Goal: Task Accomplishment & Management: Use online tool/utility

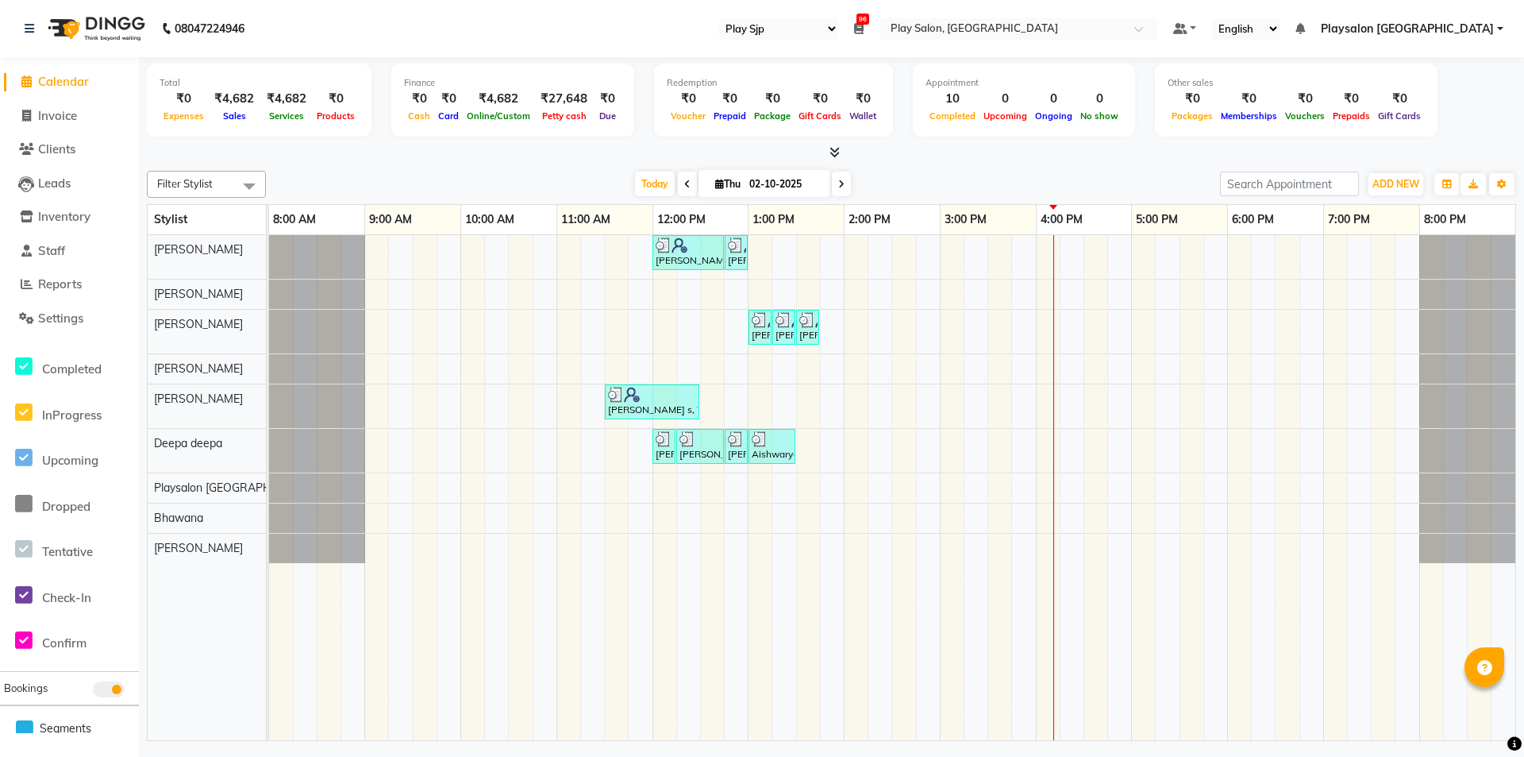
select select "94"
click at [76, 286] on span "Reports" at bounding box center [60, 283] width 44 height 15
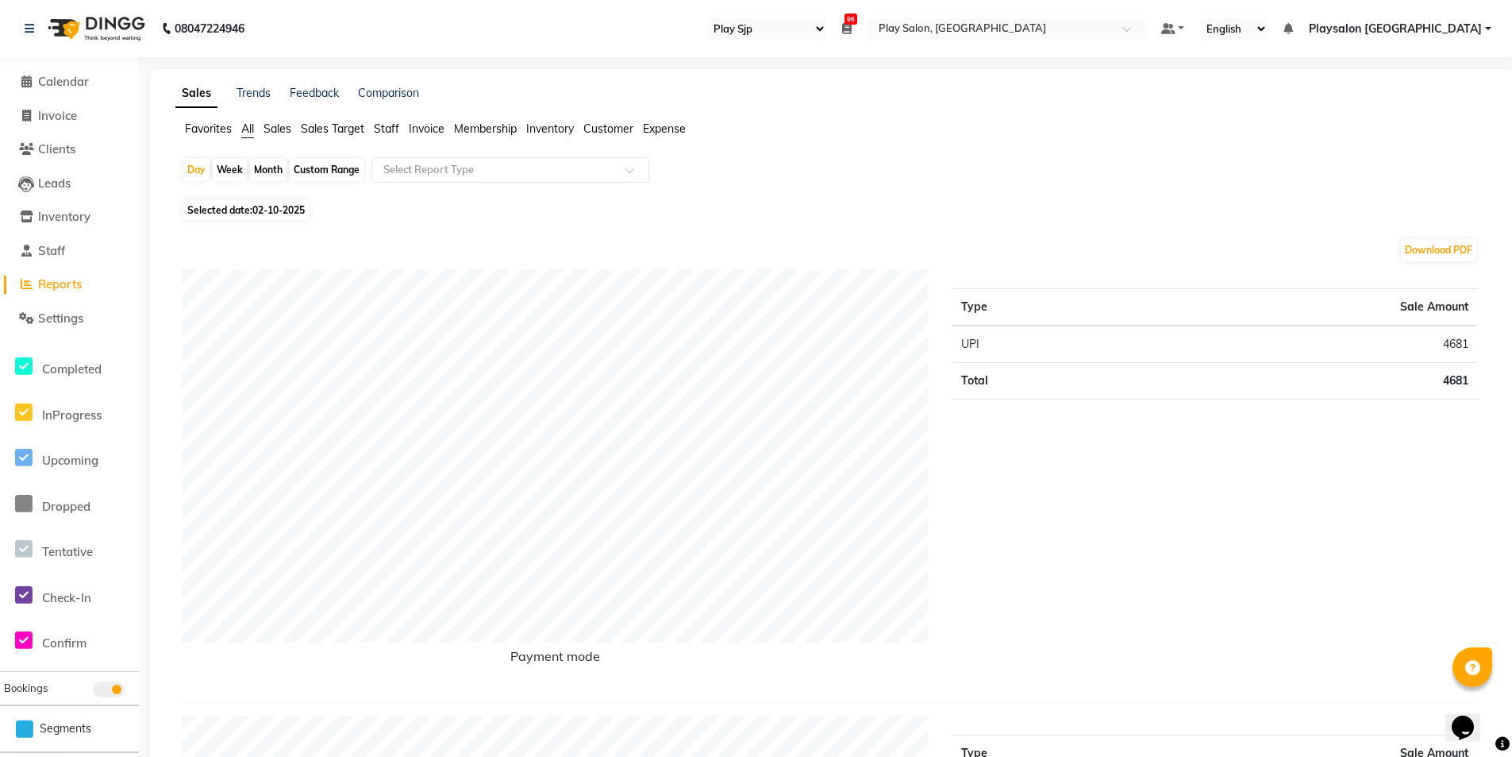
click at [267, 167] on div "Month" at bounding box center [268, 170] width 37 height 22
select select "10"
select select "2025"
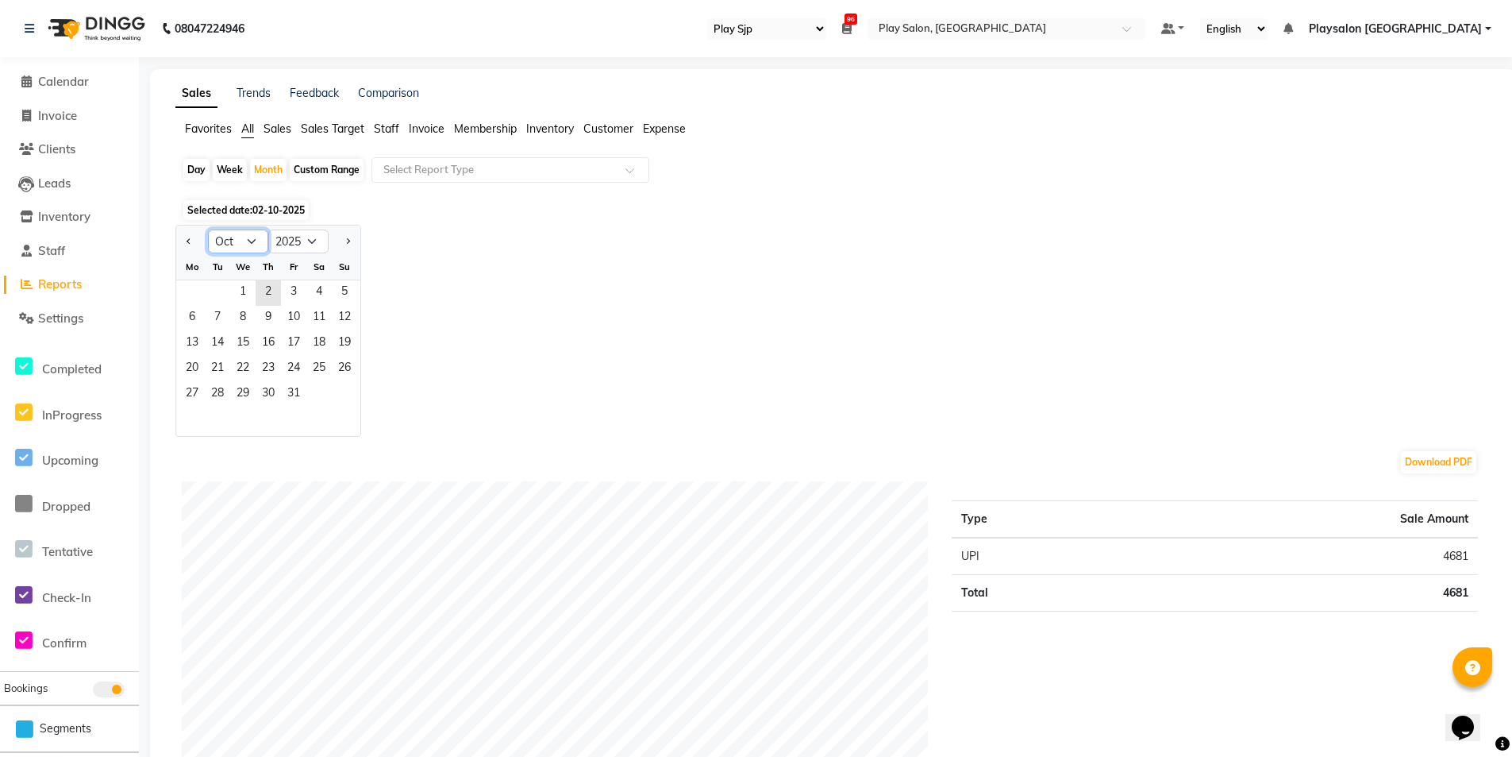
click at [243, 234] on select "Jan Feb Mar Apr May Jun [DATE] Aug Sep Oct Nov Dec" at bounding box center [238, 241] width 60 height 24
select select "9"
click at [208, 229] on select "Jan Feb Mar Apr May Jun [DATE] Aug Sep Oct Nov Dec" at bounding box center [238, 241] width 60 height 24
click at [196, 290] on span "1" at bounding box center [191, 292] width 25 height 25
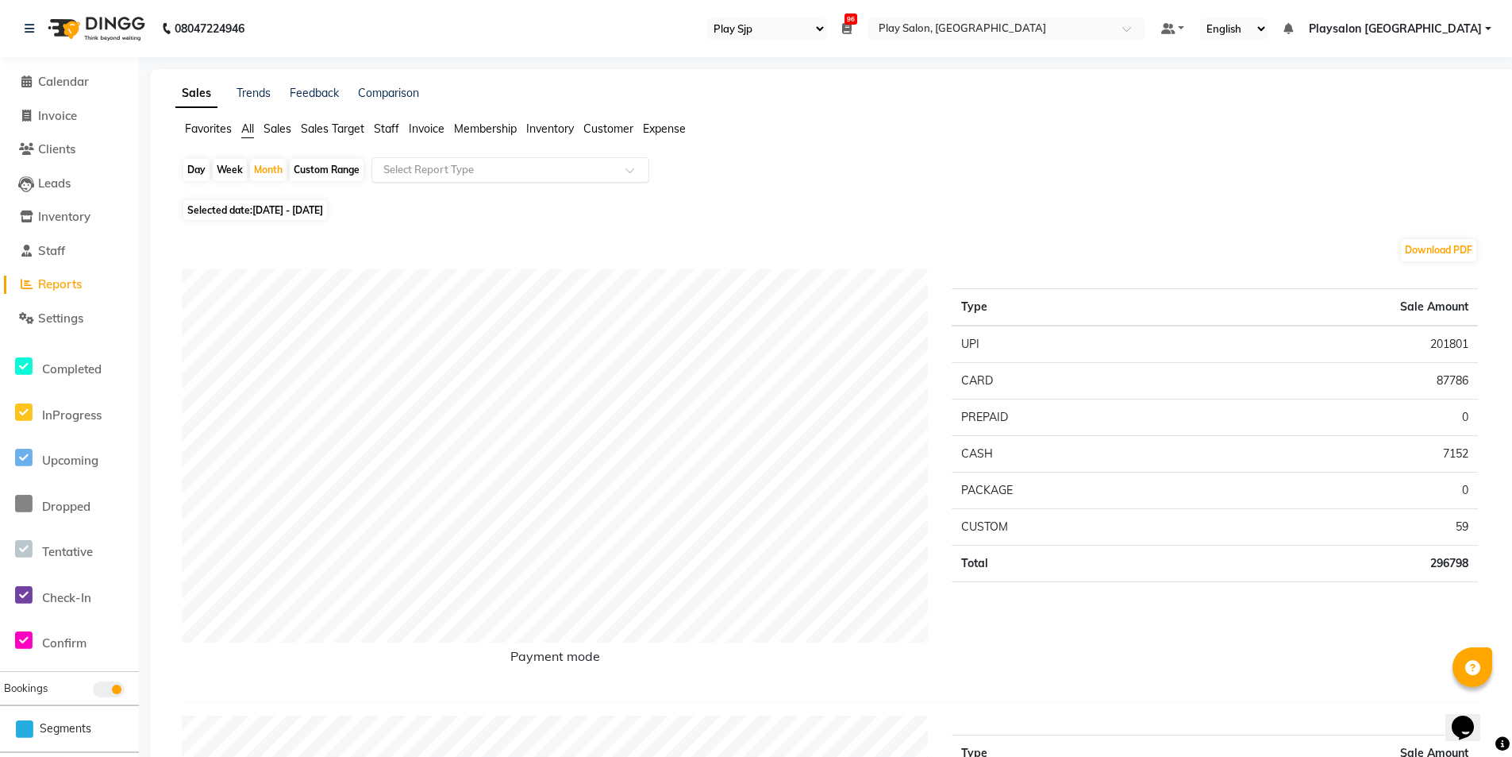
click at [499, 162] on input "text" at bounding box center [494, 170] width 229 height 16
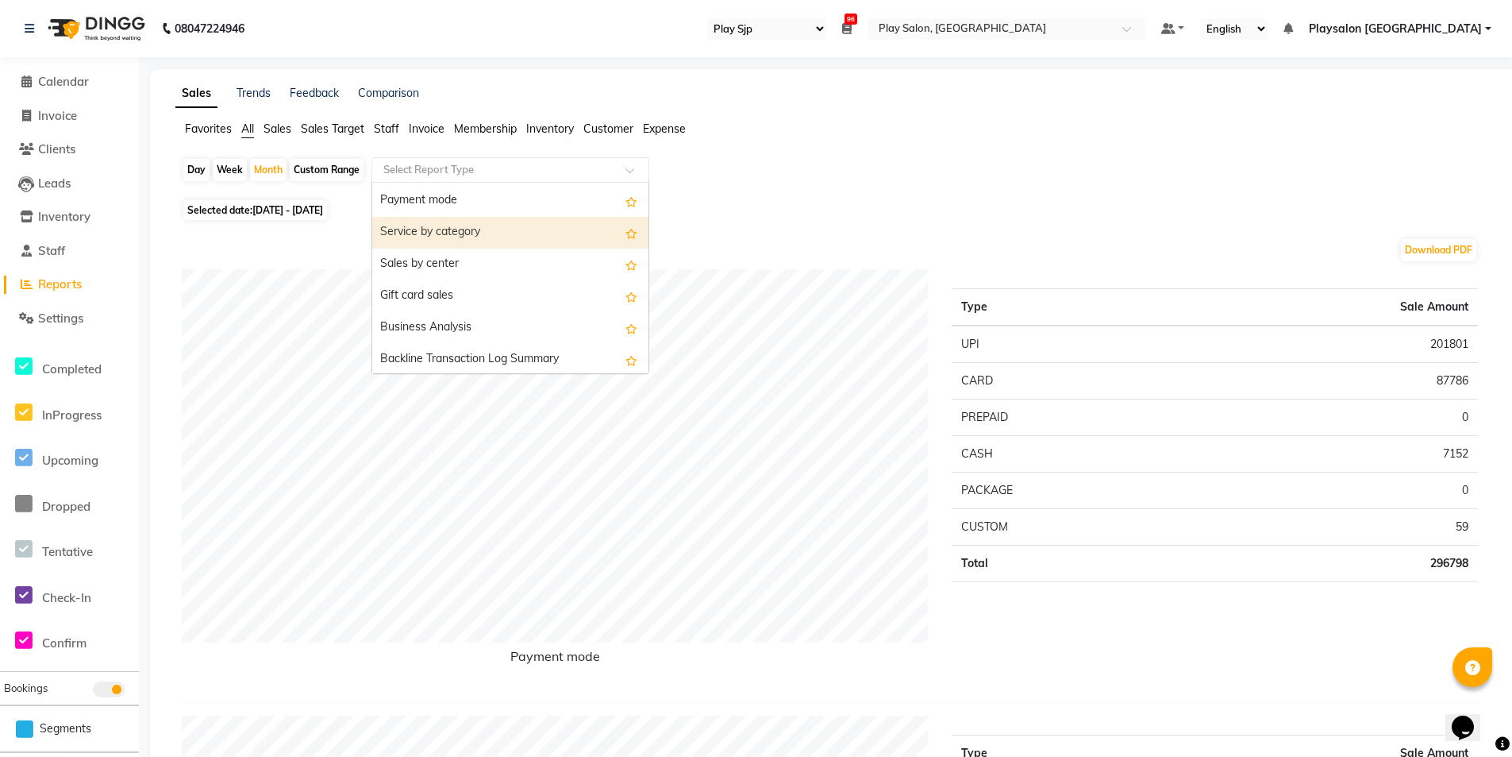
click at [506, 241] on div "Service by category" at bounding box center [510, 233] width 276 height 32
select select "full_report"
select select "csv"
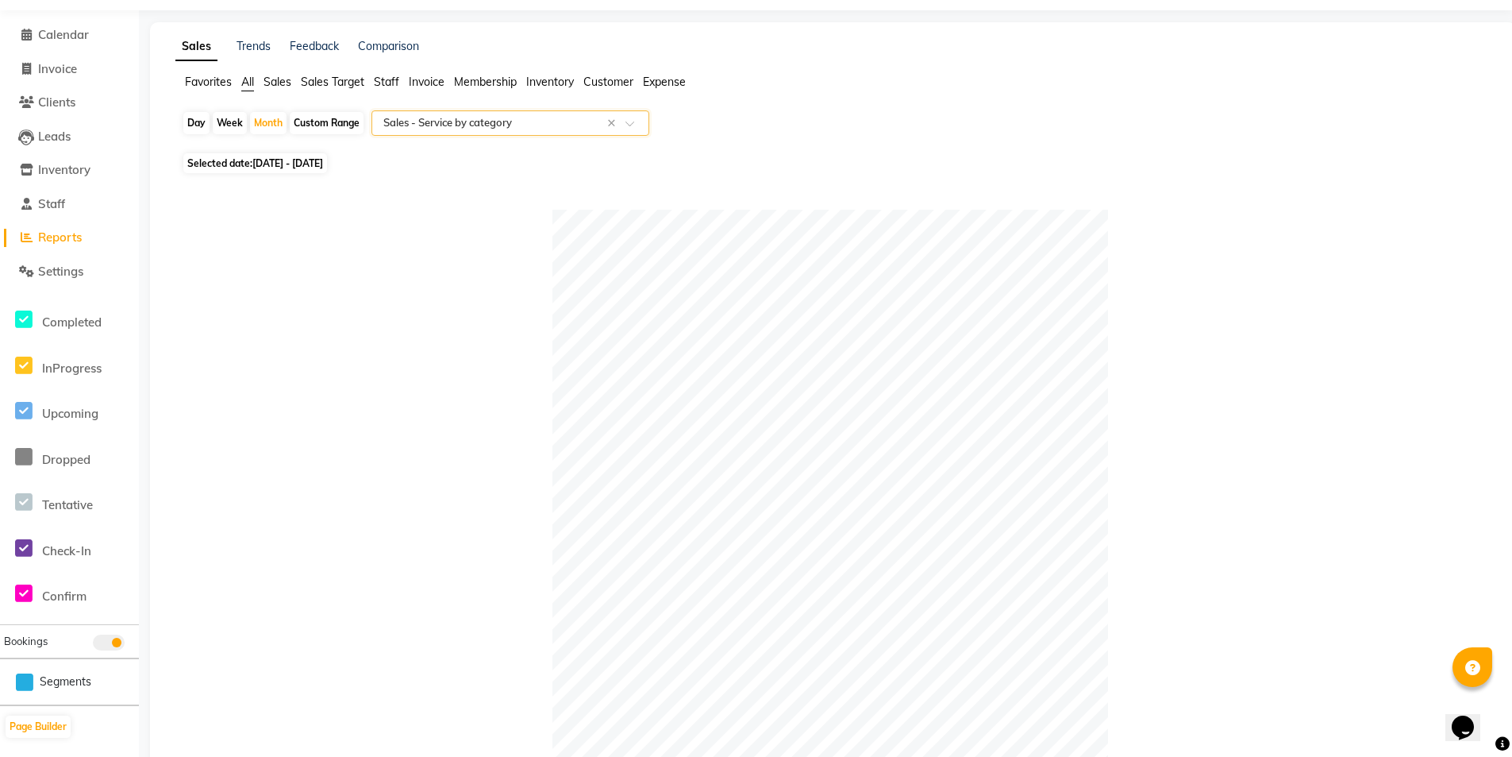
scroll to position [44, 0]
click at [260, 162] on span "[DATE] - [DATE]" at bounding box center [287, 166] width 71 height 12
select select "9"
select select "2025"
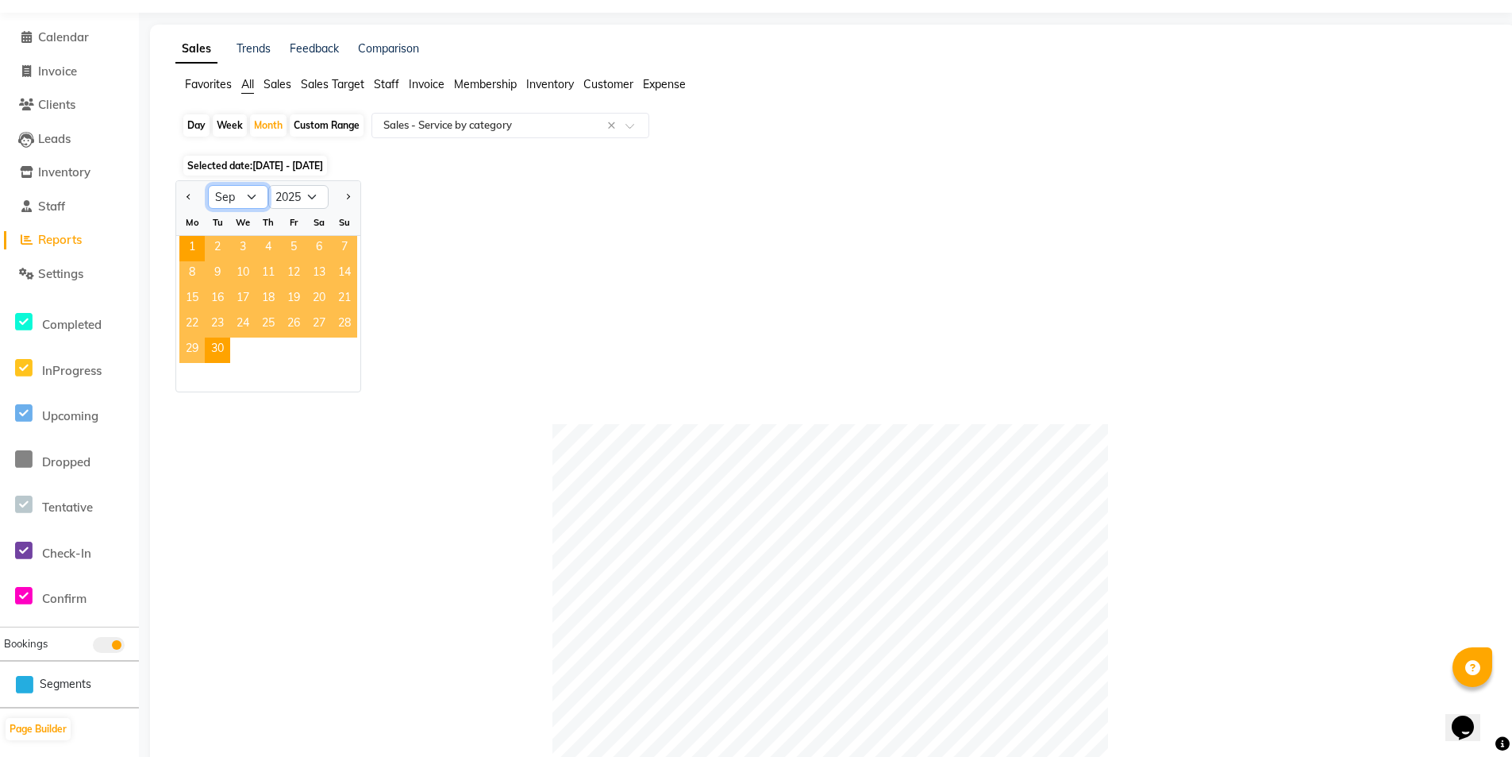
click at [248, 193] on select "Jan Feb Mar Apr May Jun [DATE] Aug Sep Oct Nov Dec" at bounding box center [238, 197] width 60 height 24
select select "8"
click at [208, 185] on select "Jan Feb Mar Apr May Jun [DATE] Aug Sep Oct Nov Dec" at bounding box center [238, 197] width 60 height 24
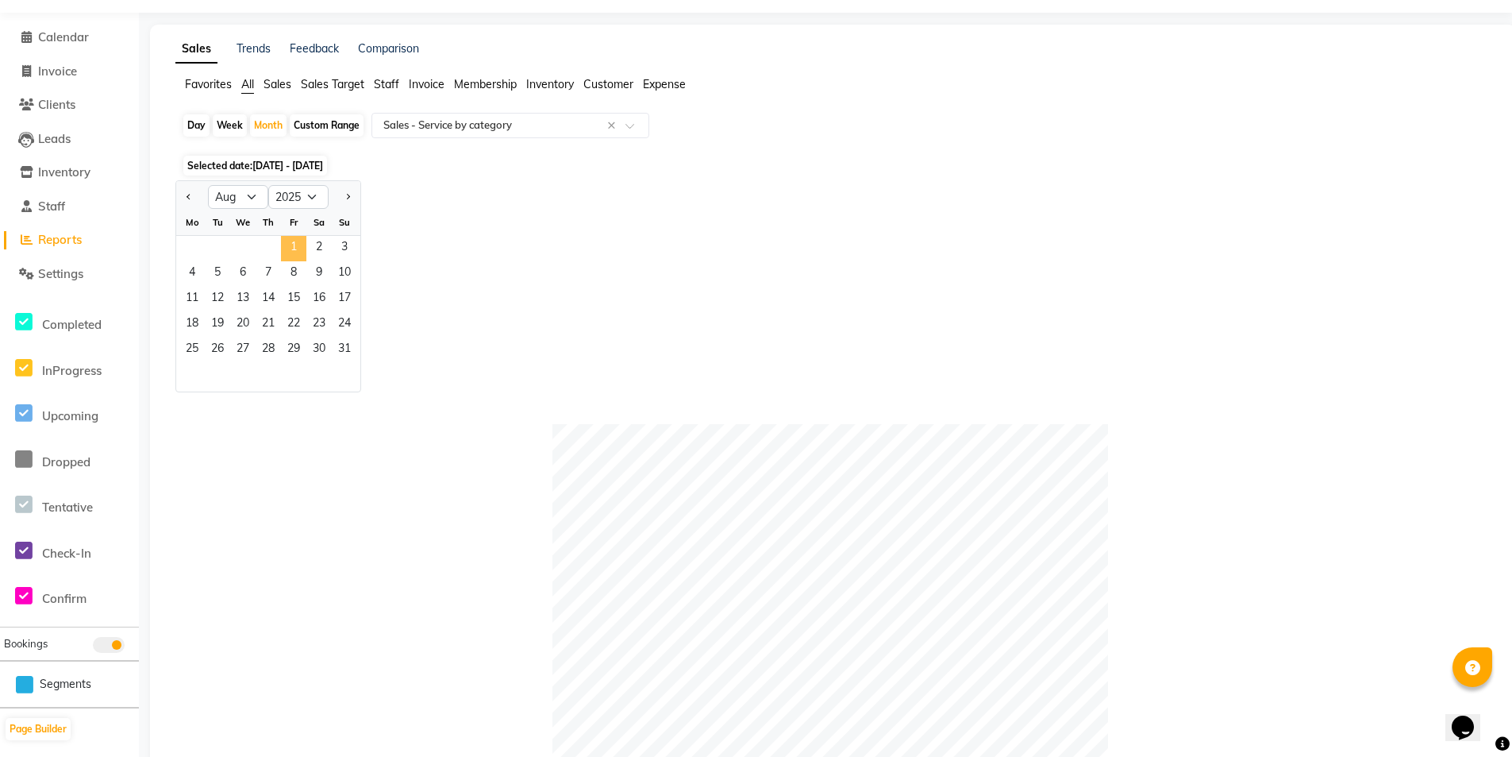
click at [287, 244] on span "1" at bounding box center [293, 248] width 25 height 25
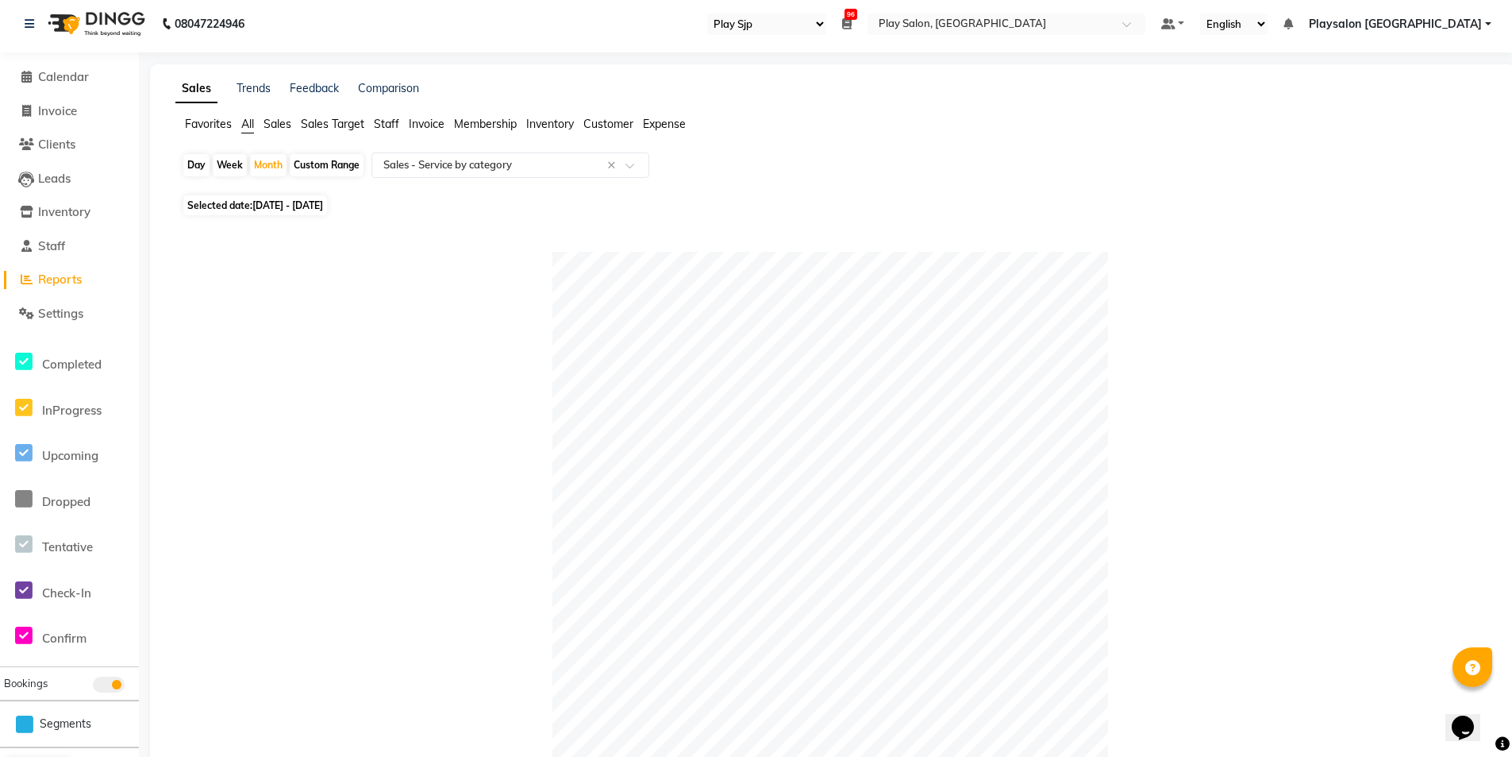
scroll to position [0, 0]
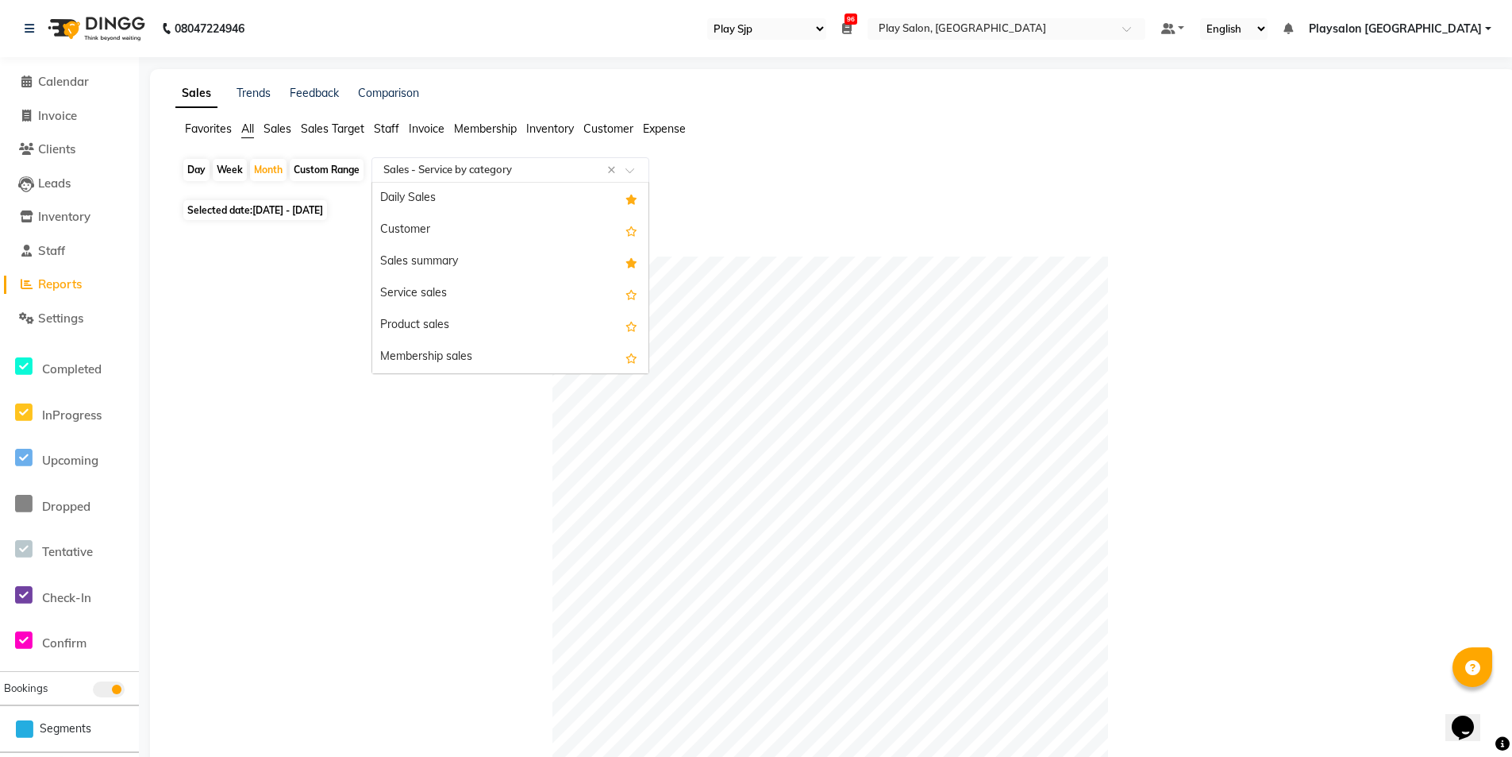
click at [423, 168] on input "text" at bounding box center [494, 170] width 229 height 16
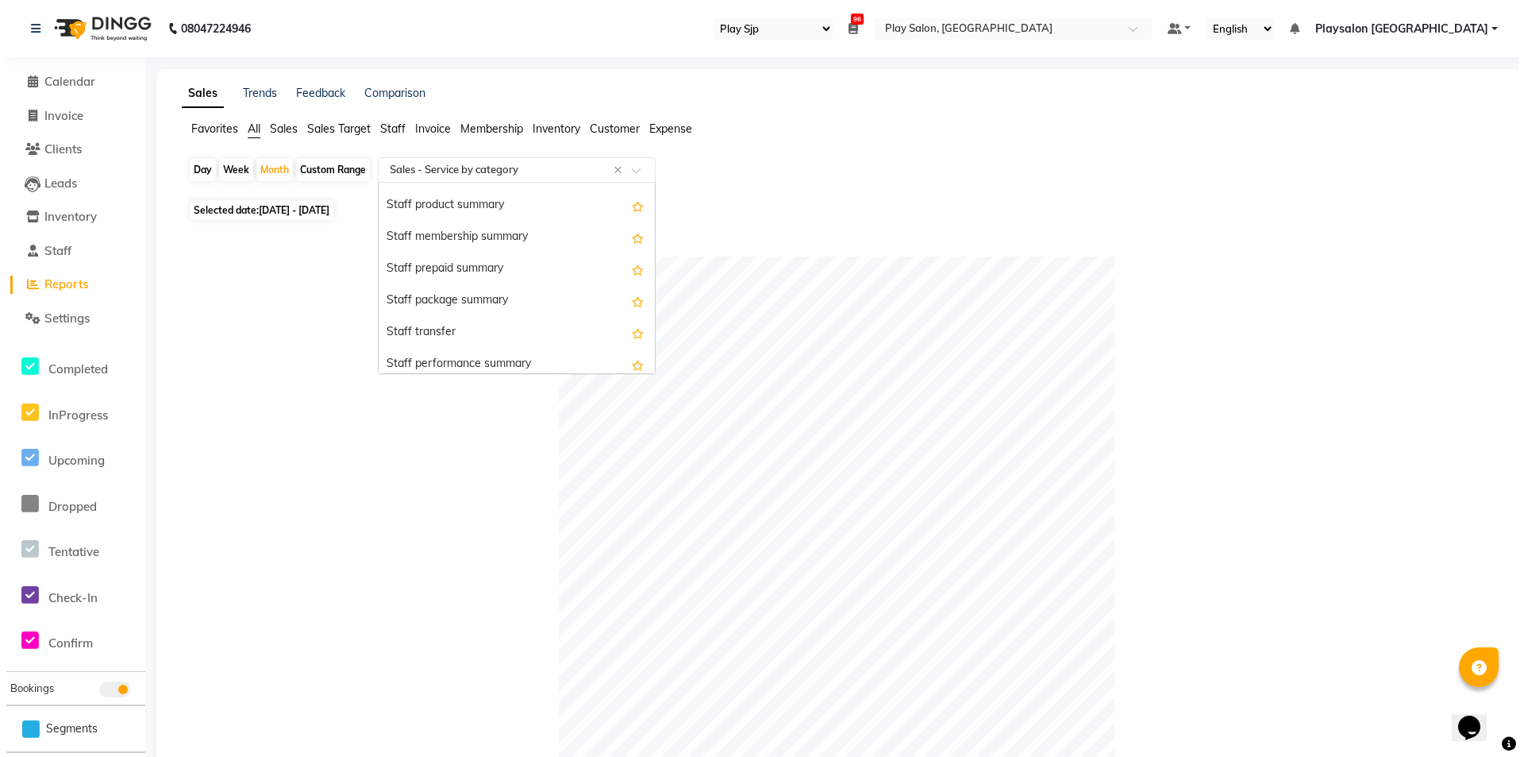
scroll to position [1619, 0]
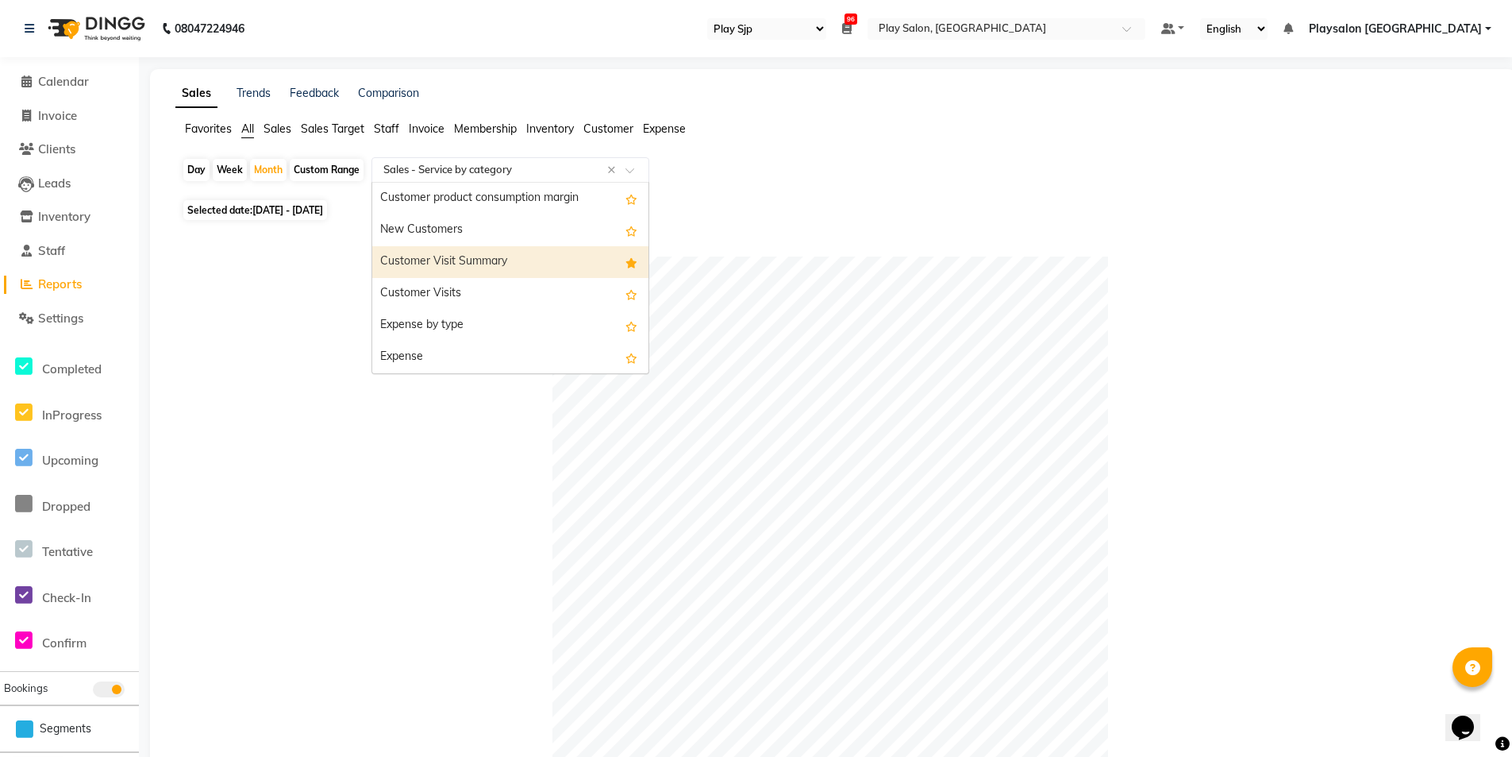
click at [536, 251] on div "Customer Visit Summary" at bounding box center [510, 262] width 276 height 32
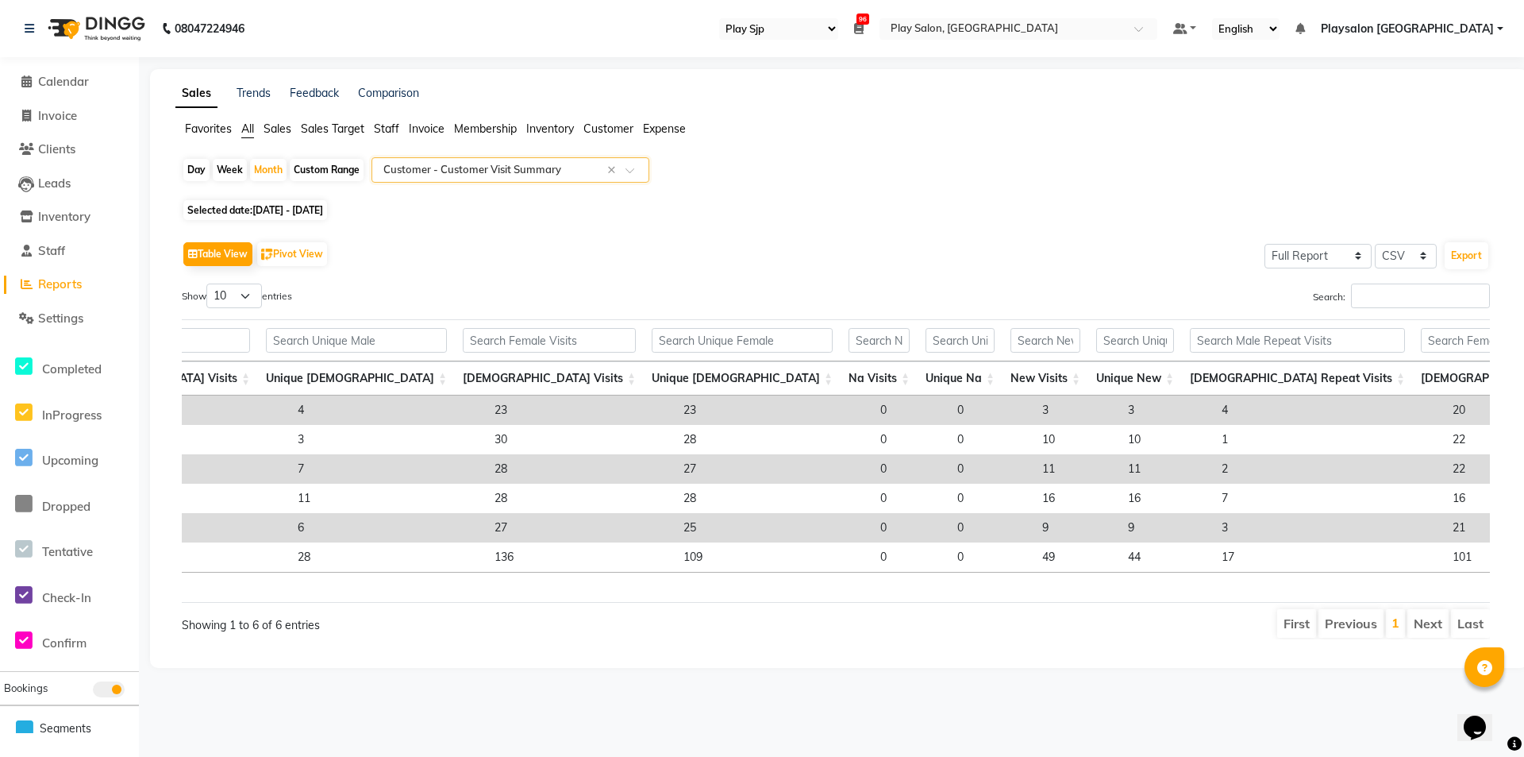
scroll to position [0, 67]
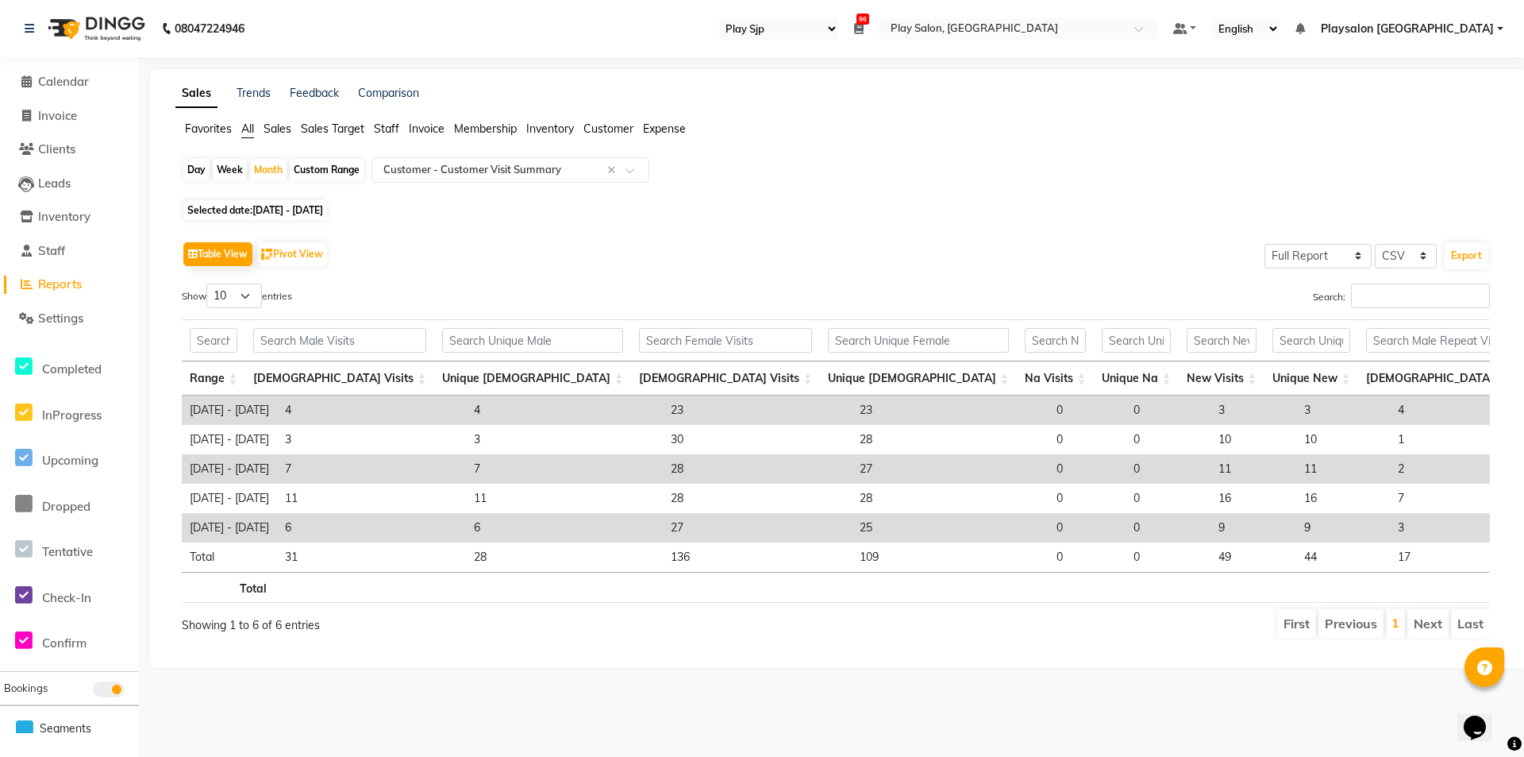
click at [265, 206] on span "[DATE] - [DATE]" at bounding box center [287, 210] width 71 height 12
select select "8"
select select "2025"
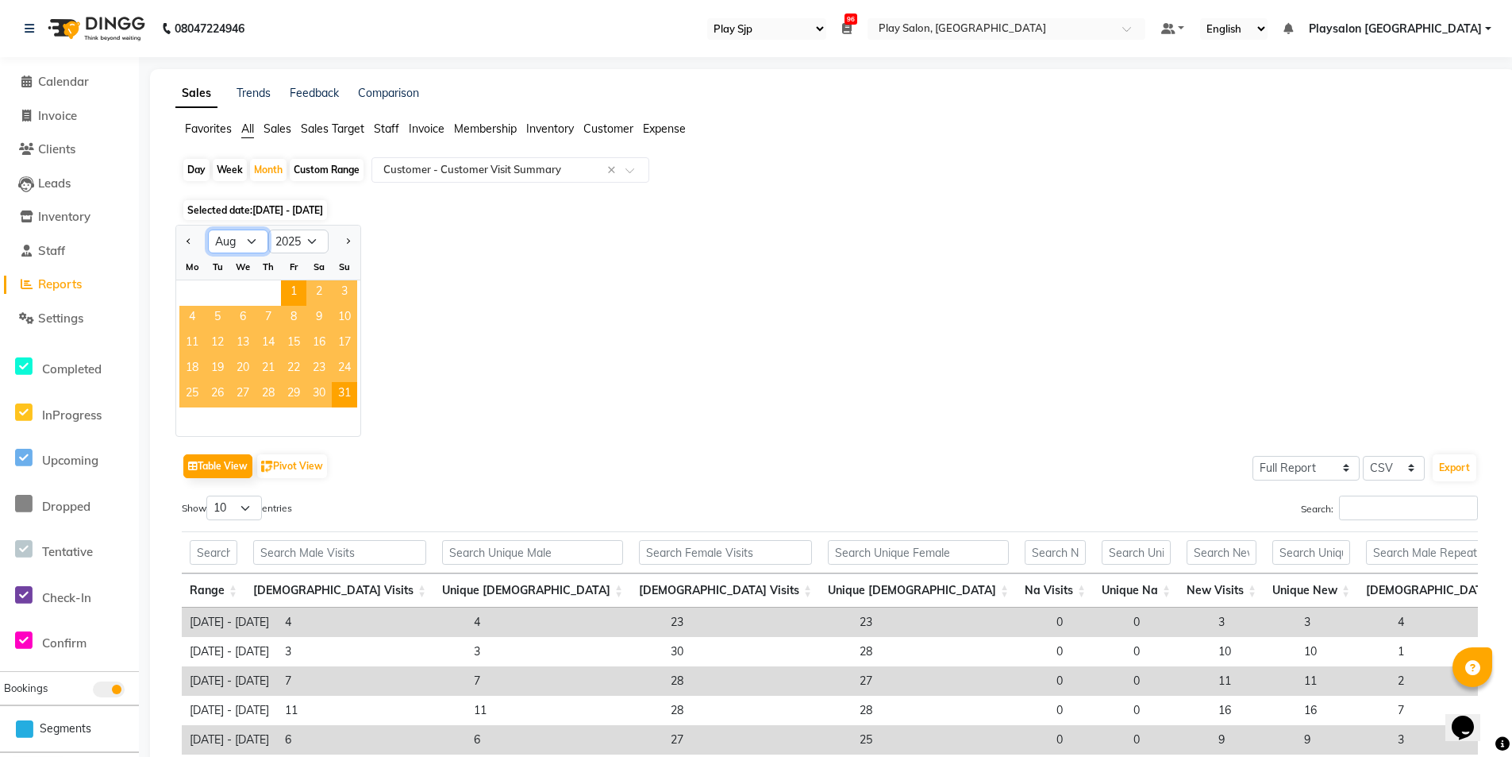
click at [245, 237] on select "Jan Feb Mar Apr May Jun [DATE] Aug Sep Oct Nov Dec" at bounding box center [238, 241] width 60 height 24
select select "9"
click at [208, 229] on select "Jan Feb Mar Apr May Jun [DATE] Aug Sep Oct Nov Dec" at bounding box center [238, 241] width 60 height 24
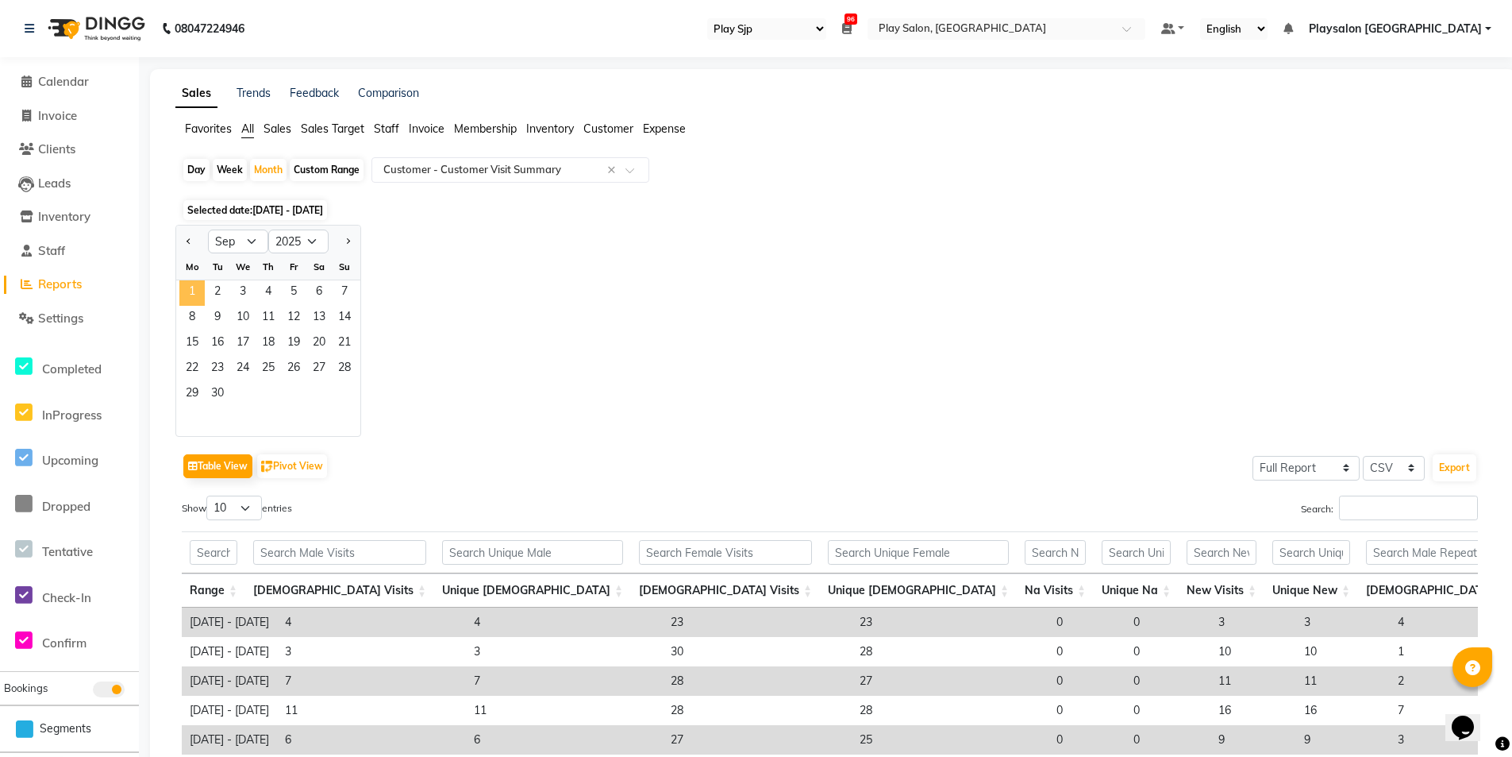
click at [201, 292] on span "1" at bounding box center [191, 292] width 25 height 25
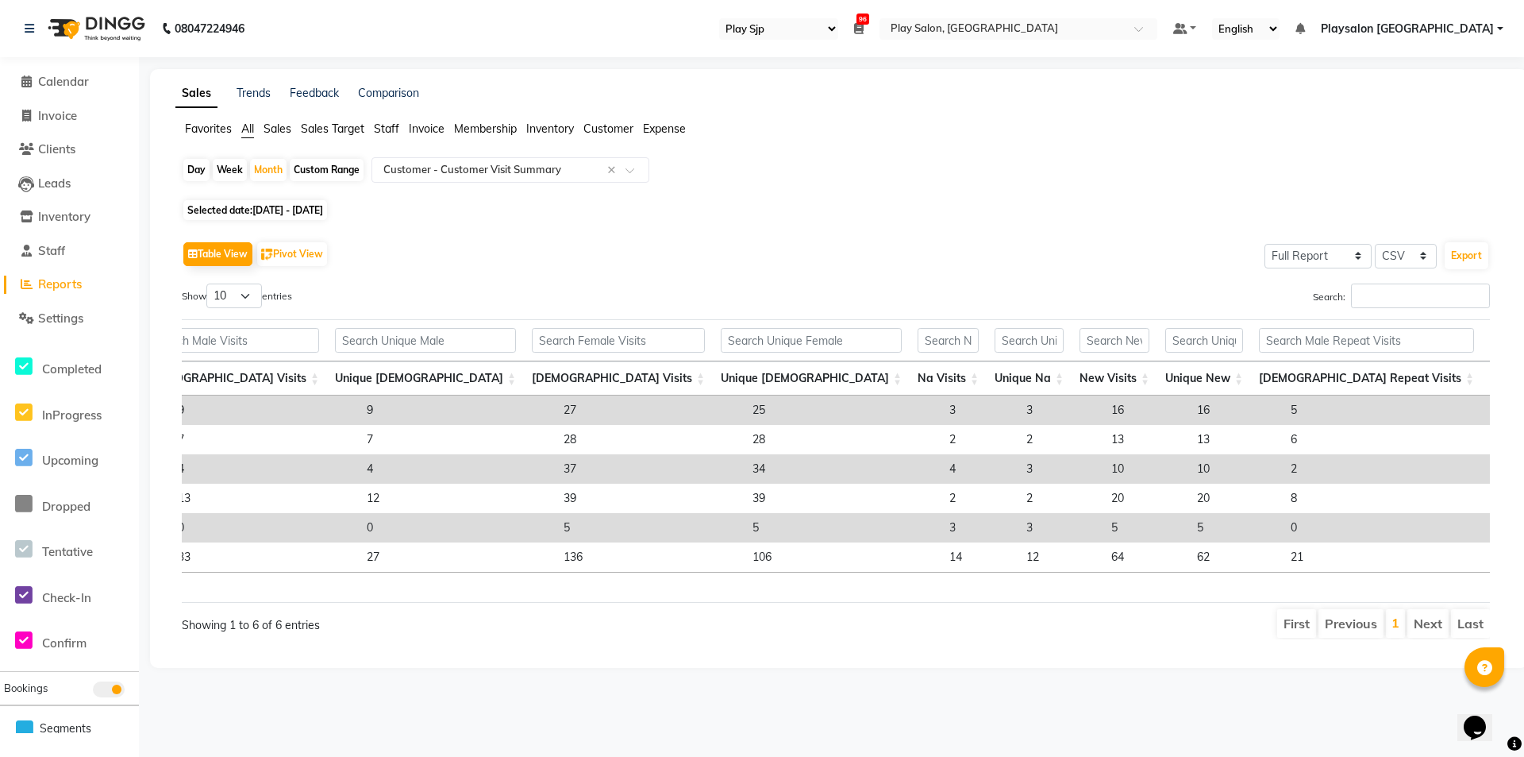
scroll to position [0, 180]
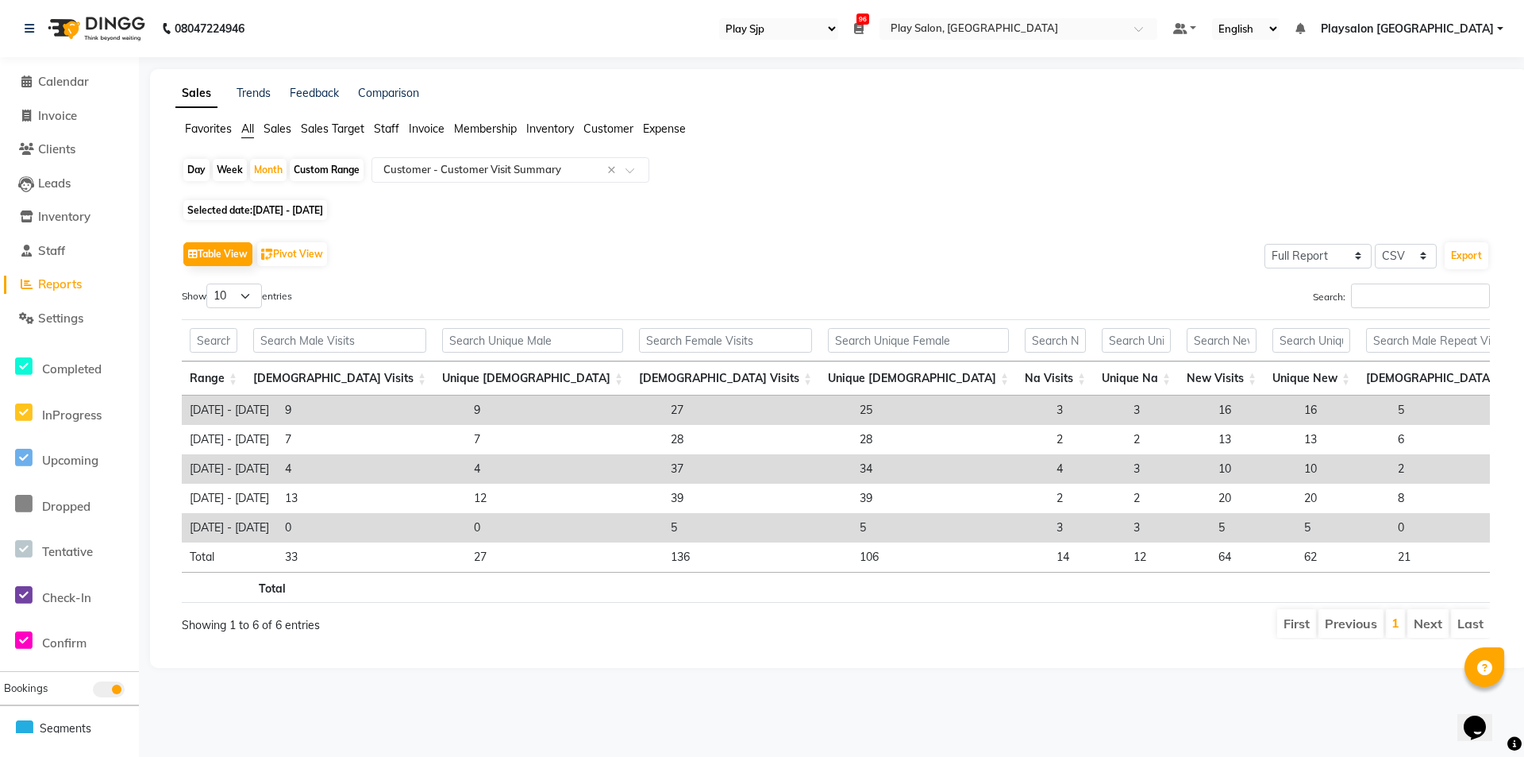
click at [284, 200] on span "Selected date: [DATE] - [DATE]" at bounding box center [255, 210] width 144 height 20
select select "9"
select select "2025"
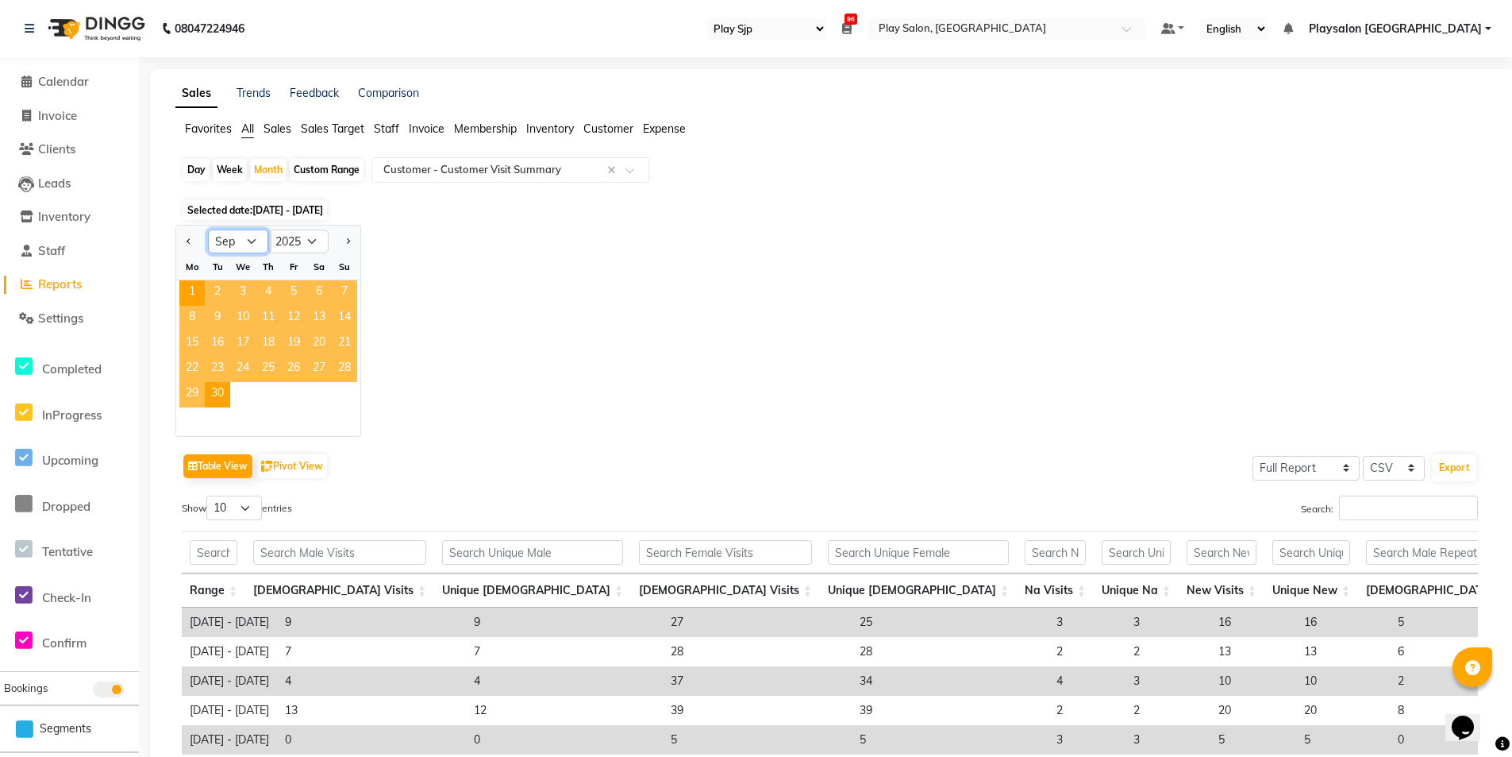
click at [237, 244] on select "Jan Feb Mar Apr May Jun [DATE] Aug Sep Oct Nov Dec" at bounding box center [238, 241] width 60 height 24
select select "8"
click at [208, 229] on select "Jan Feb Mar Apr May Jun [DATE] Aug Sep Oct Nov Dec" at bounding box center [238, 241] width 60 height 24
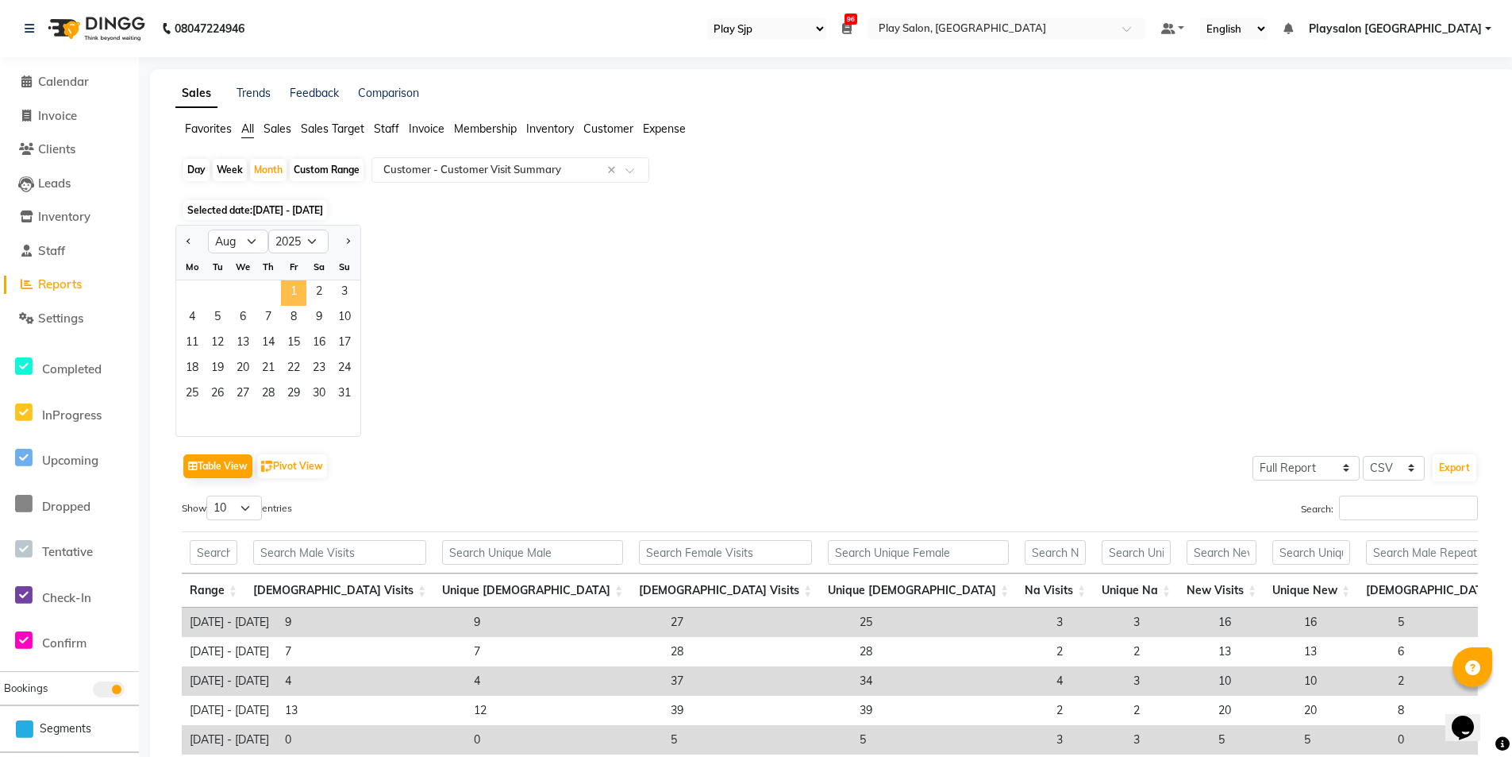
click at [298, 281] on span "1" at bounding box center [293, 292] width 25 height 25
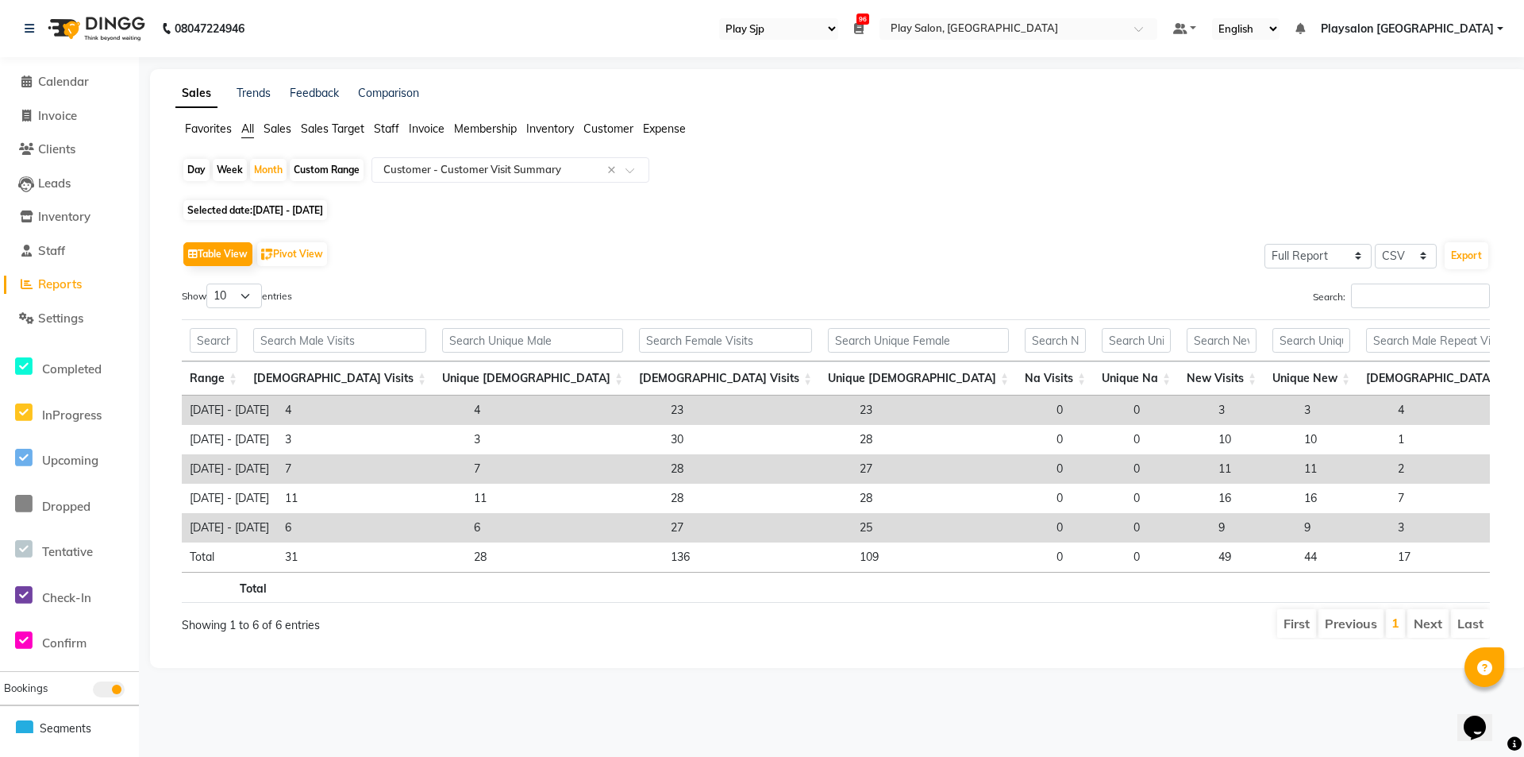
click at [290, 209] on span "[DATE] - [DATE]" at bounding box center [287, 210] width 71 height 12
select select "8"
select select "2025"
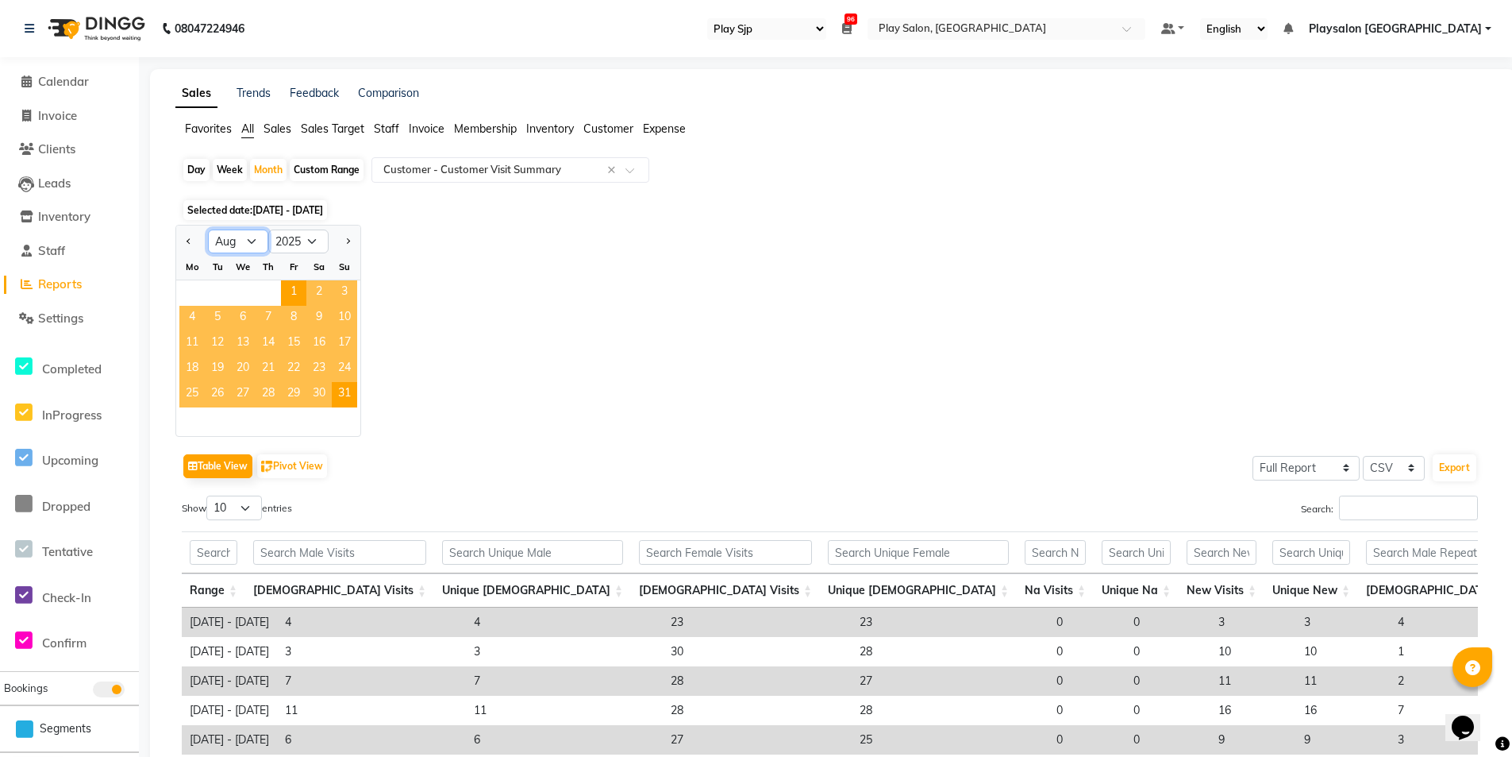
click at [233, 240] on select "Jan Feb Mar Apr May Jun [DATE] Aug Sep Oct Nov Dec" at bounding box center [238, 241] width 60 height 24
select select "9"
click at [208, 229] on select "Jan Feb Mar Apr May Jun [DATE] Aug Sep Oct Nov Dec" at bounding box center [238, 241] width 60 height 24
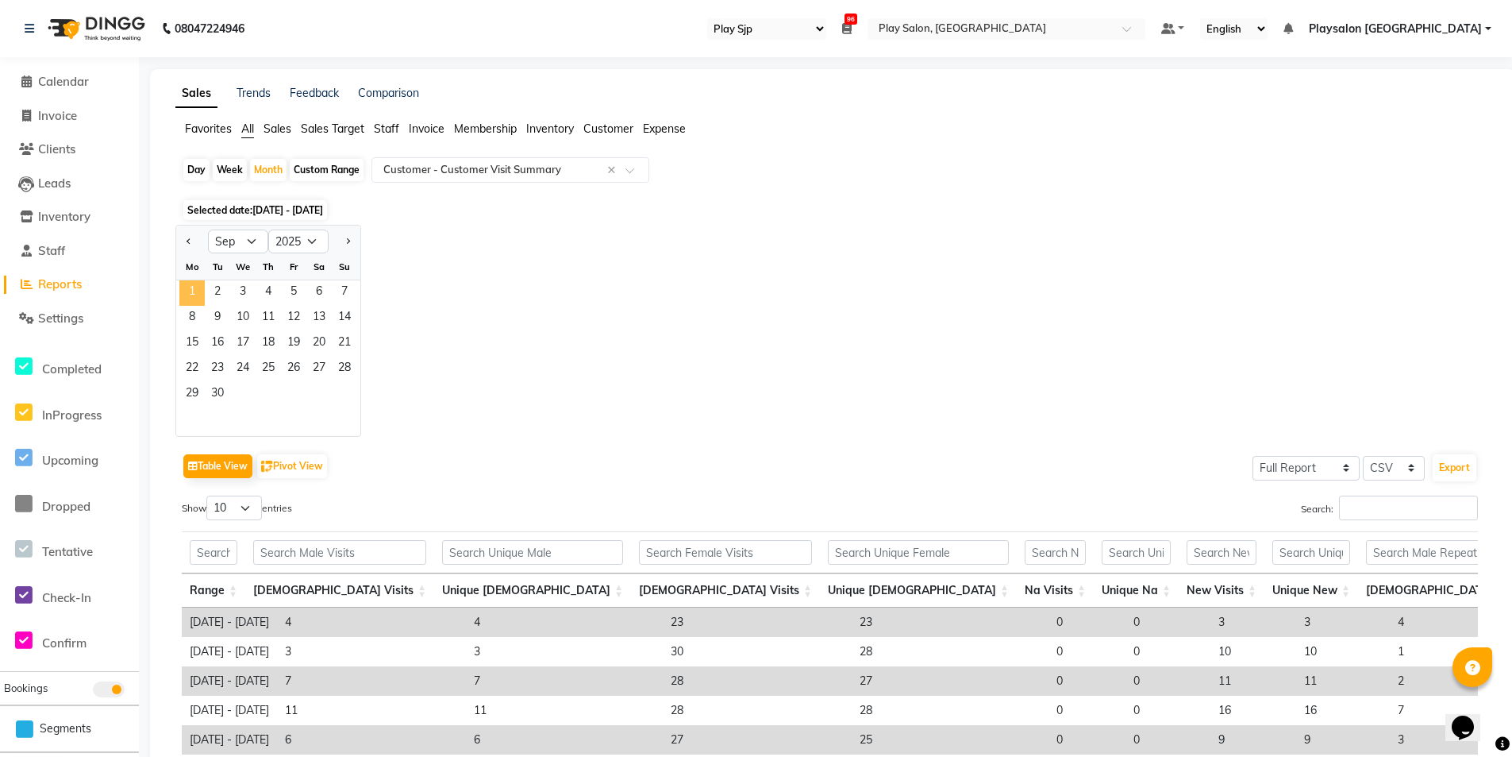
click at [189, 286] on span "1" at bounding box center [191, 292] width 25 height 25
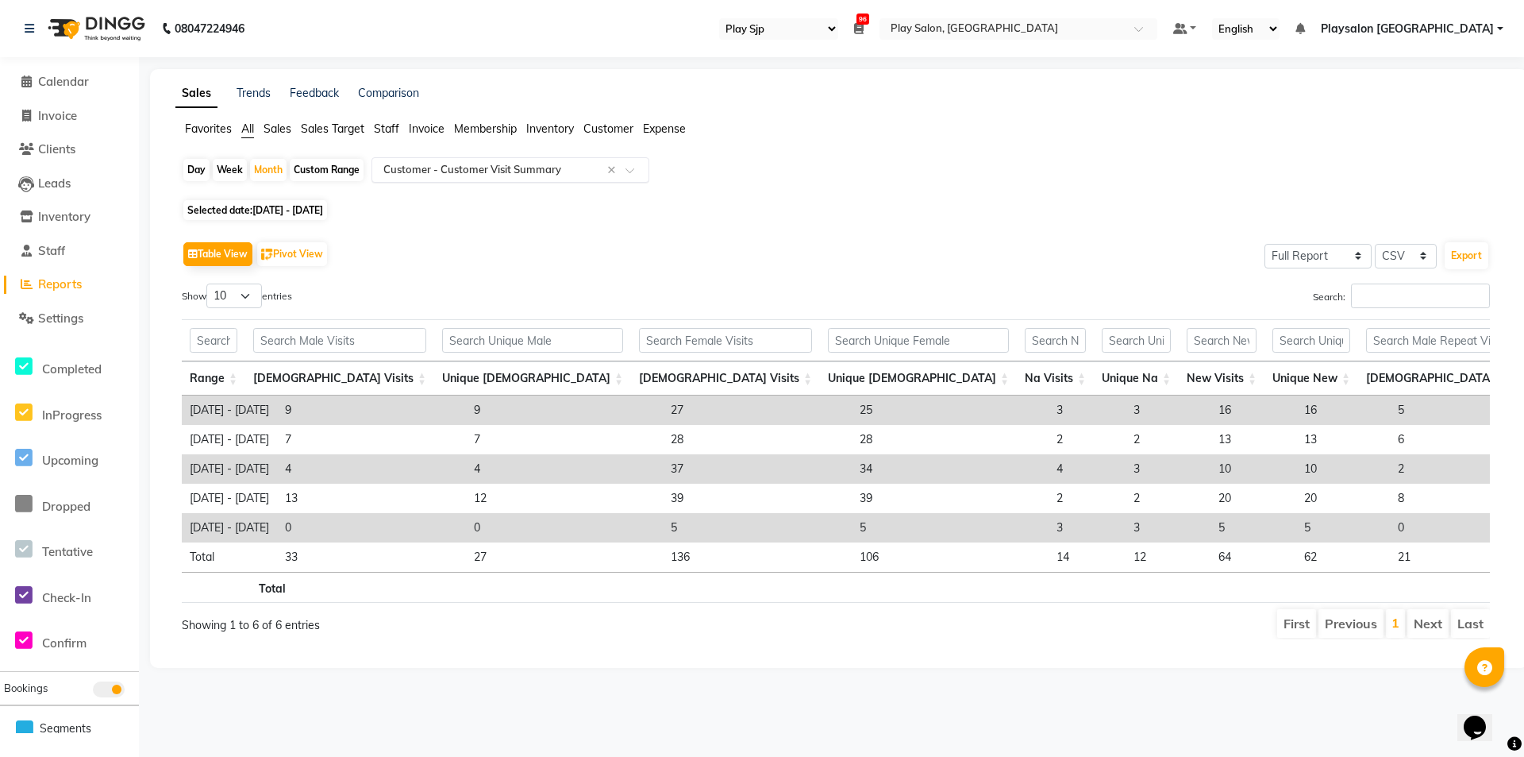
click at [391, 171] on input "text" at bounding box center [494, 170] width 229 height 16
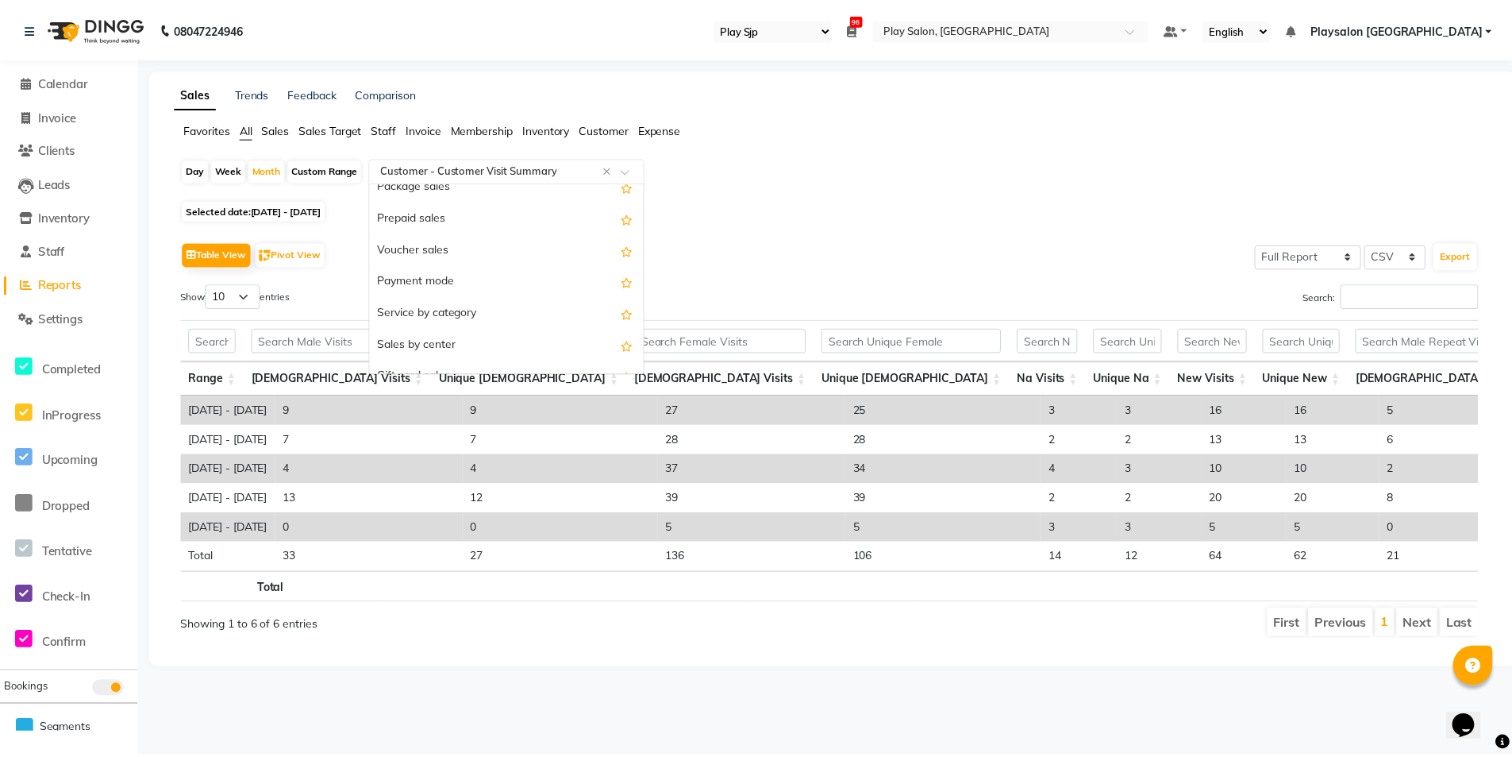
scroll to position [213, 0]
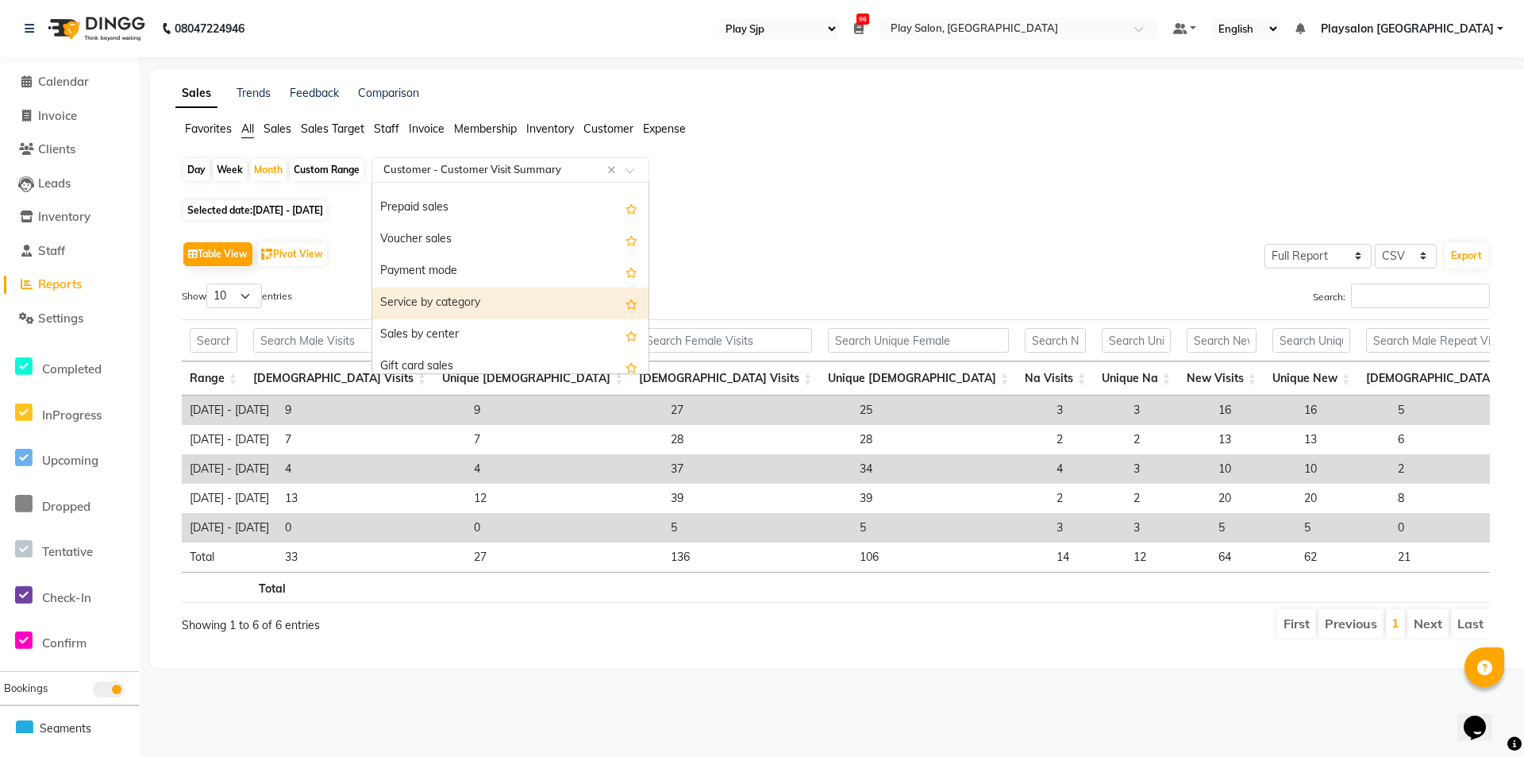
click at [502, 295] on div "Service by category" at bounding box center [510, 303] width 276 height 32
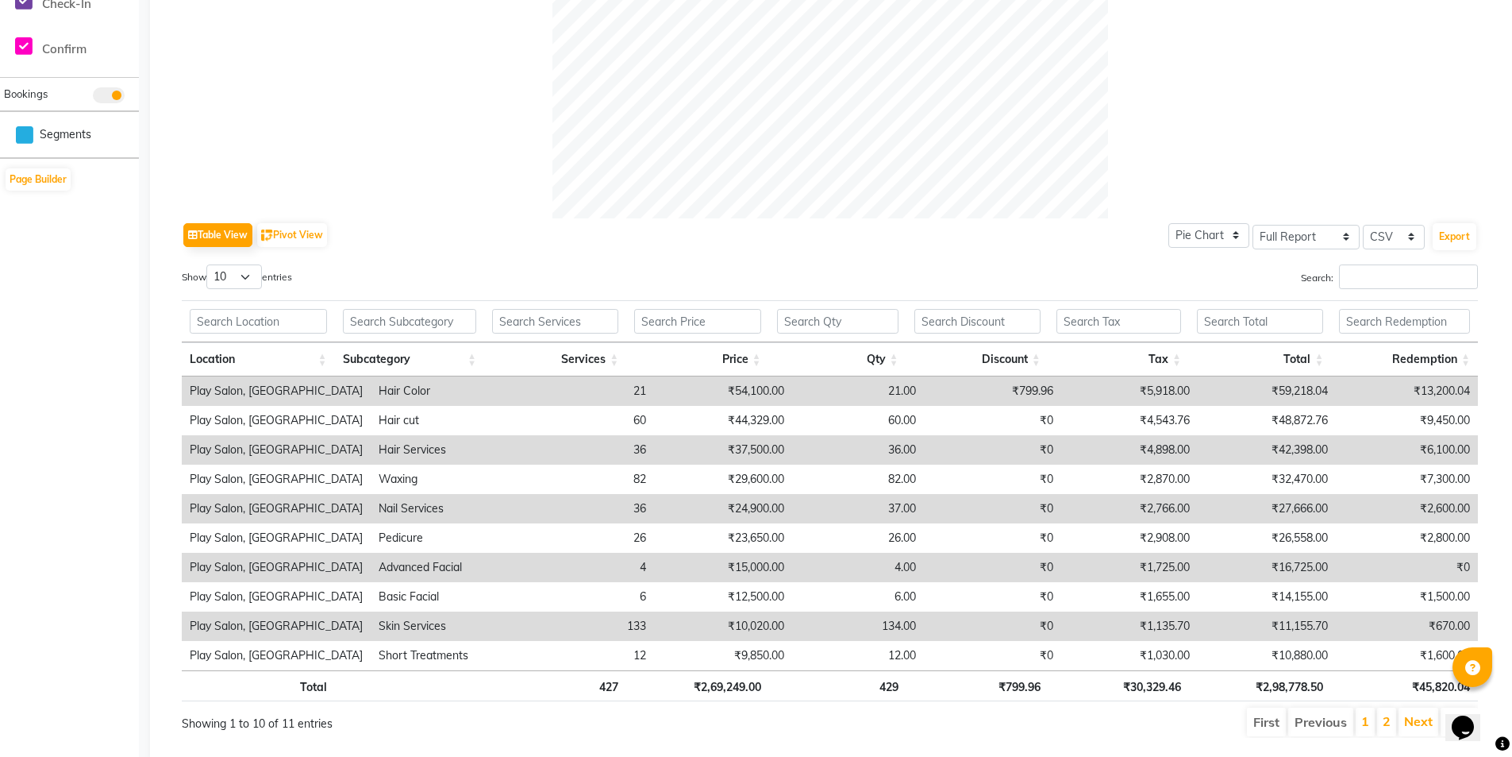
scroll to position [639, 0]
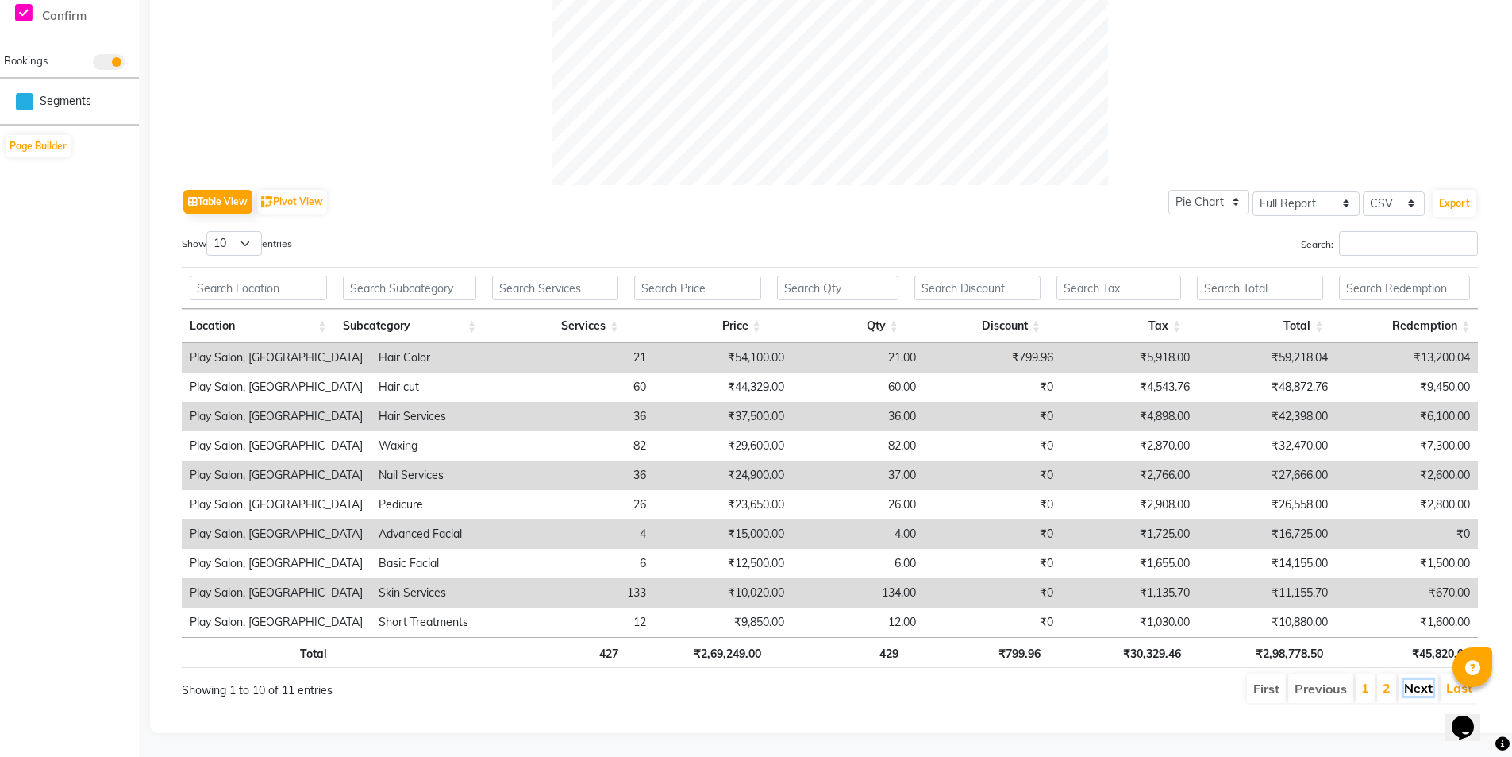
click at [1425, 680] on link "Next" at bounding box center [1418, 688] width 29 height 16
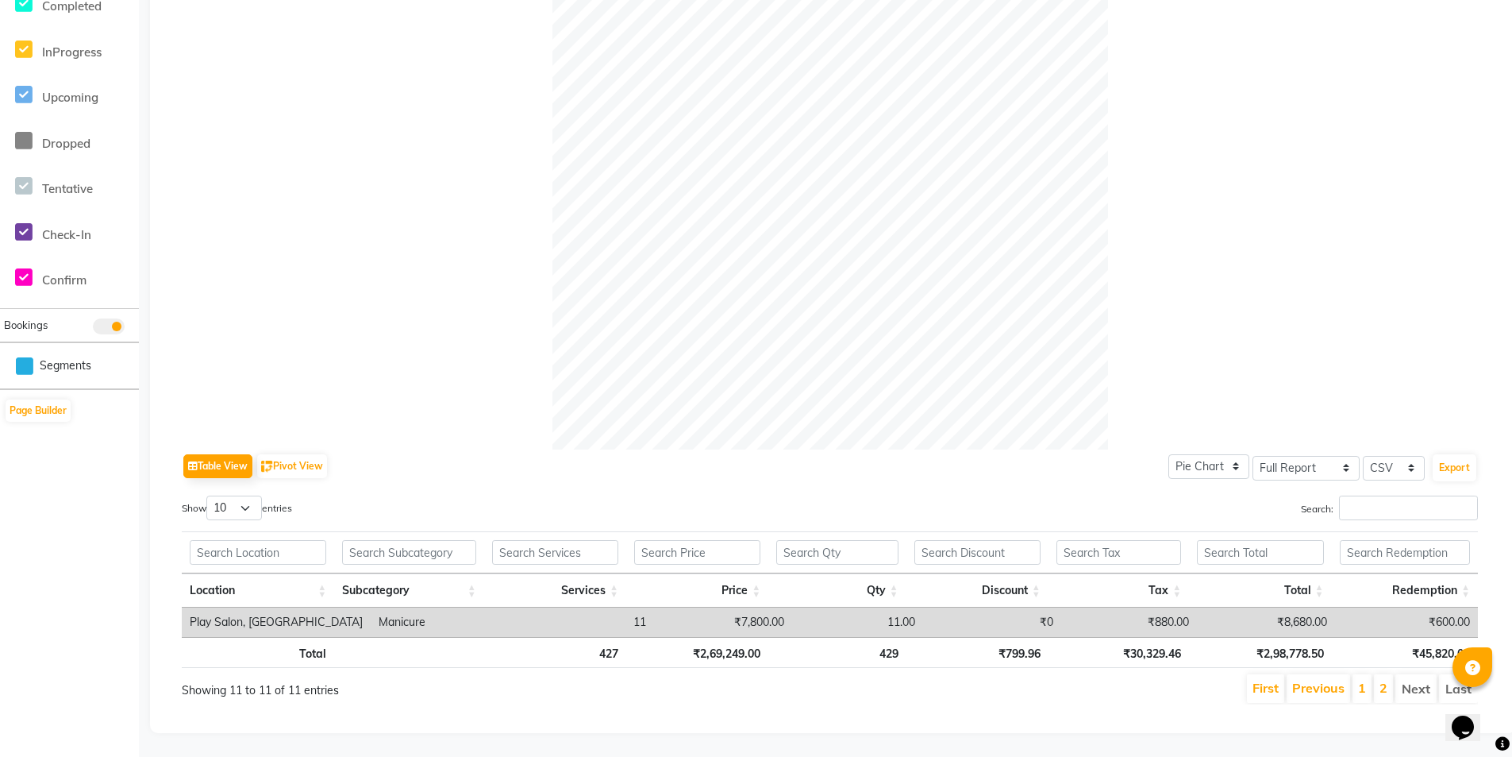
scroll to position [375, 0]
click at [1306, 680] on link "Previous" at bounding box center [1318, 688] width 52 height 16
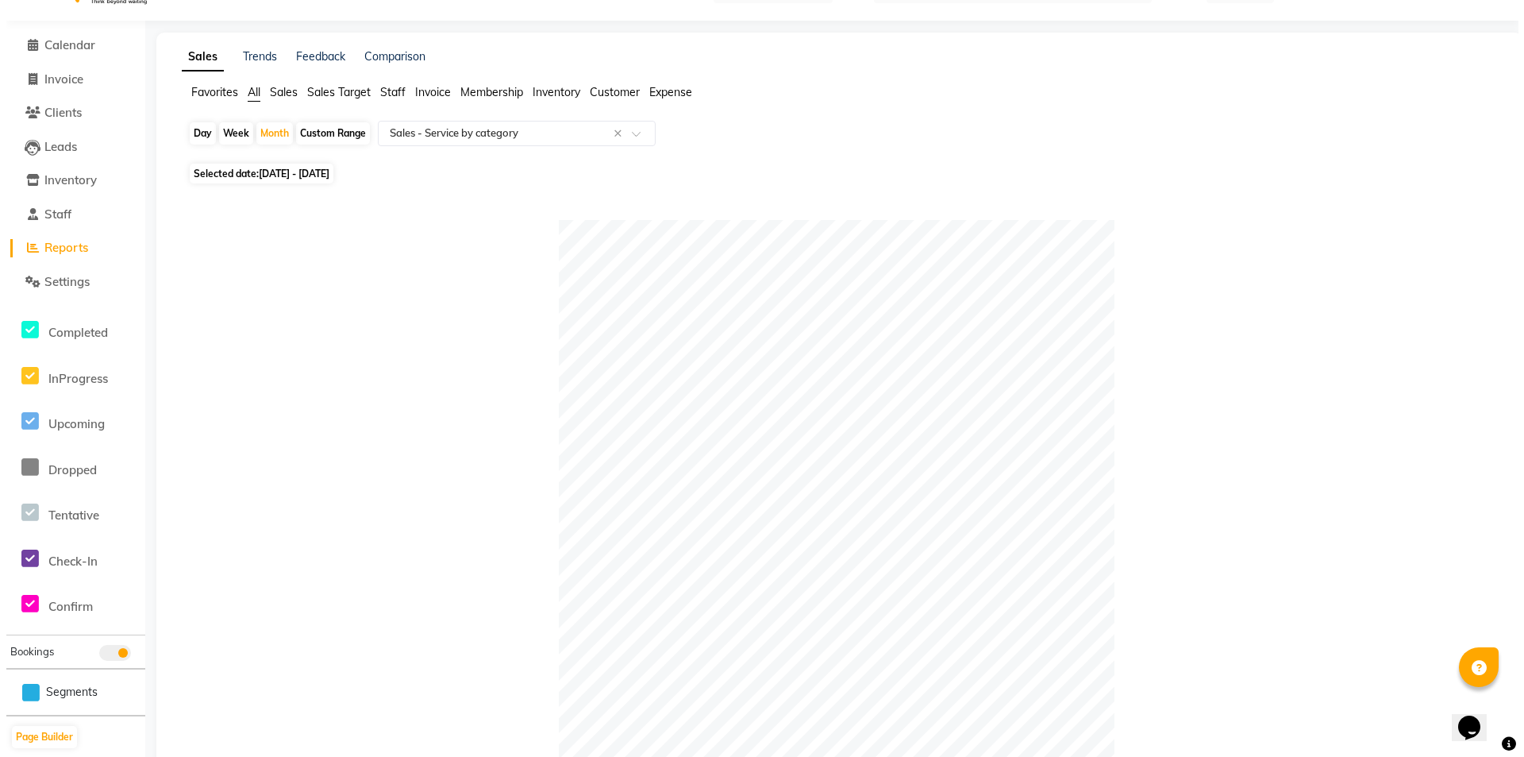
scroll to position [0, 0]
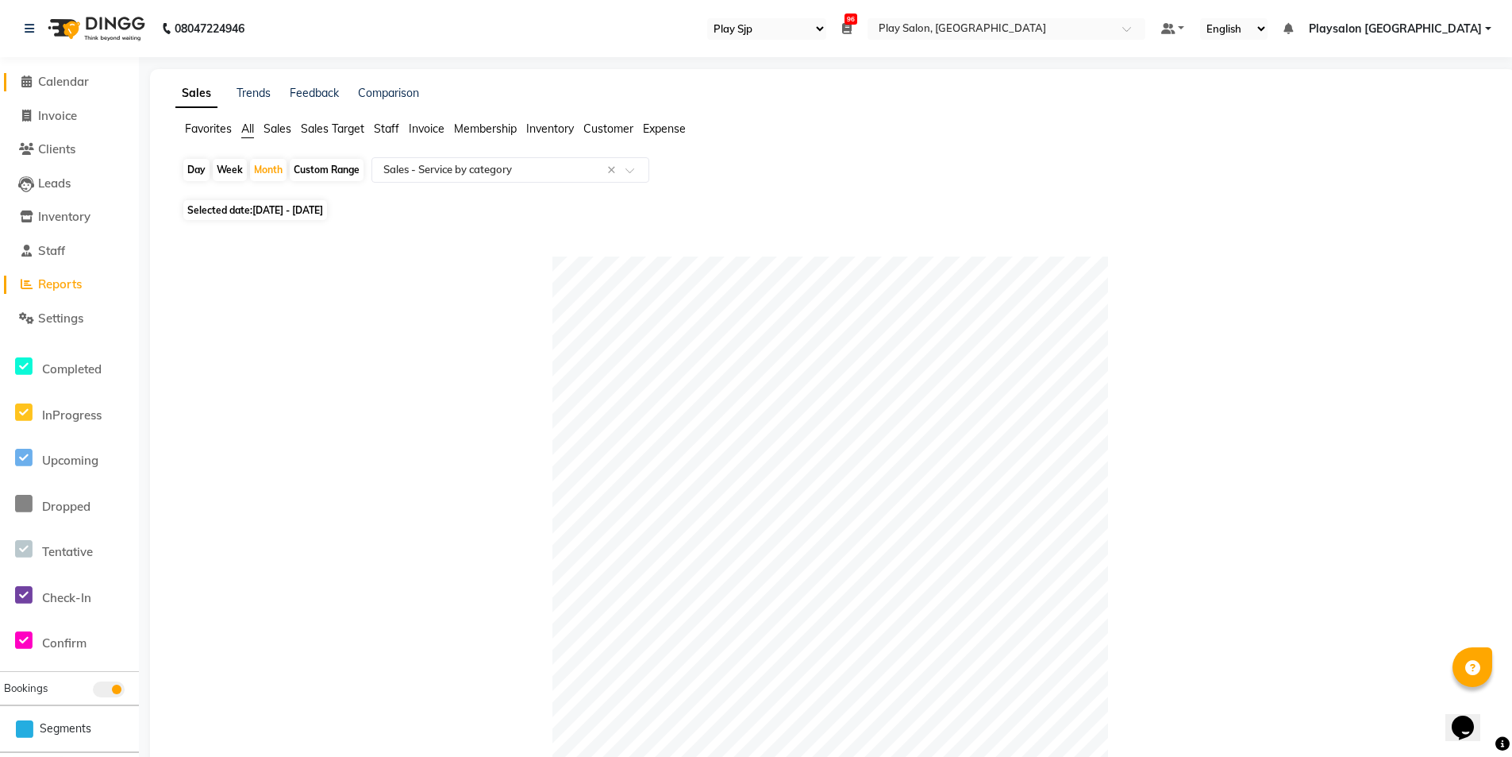
click at [71, 79] on span "Calendar" at bounding box center [63, 81] width 51 height 15
